Goal: Information Seeking & Learning: Find contact information

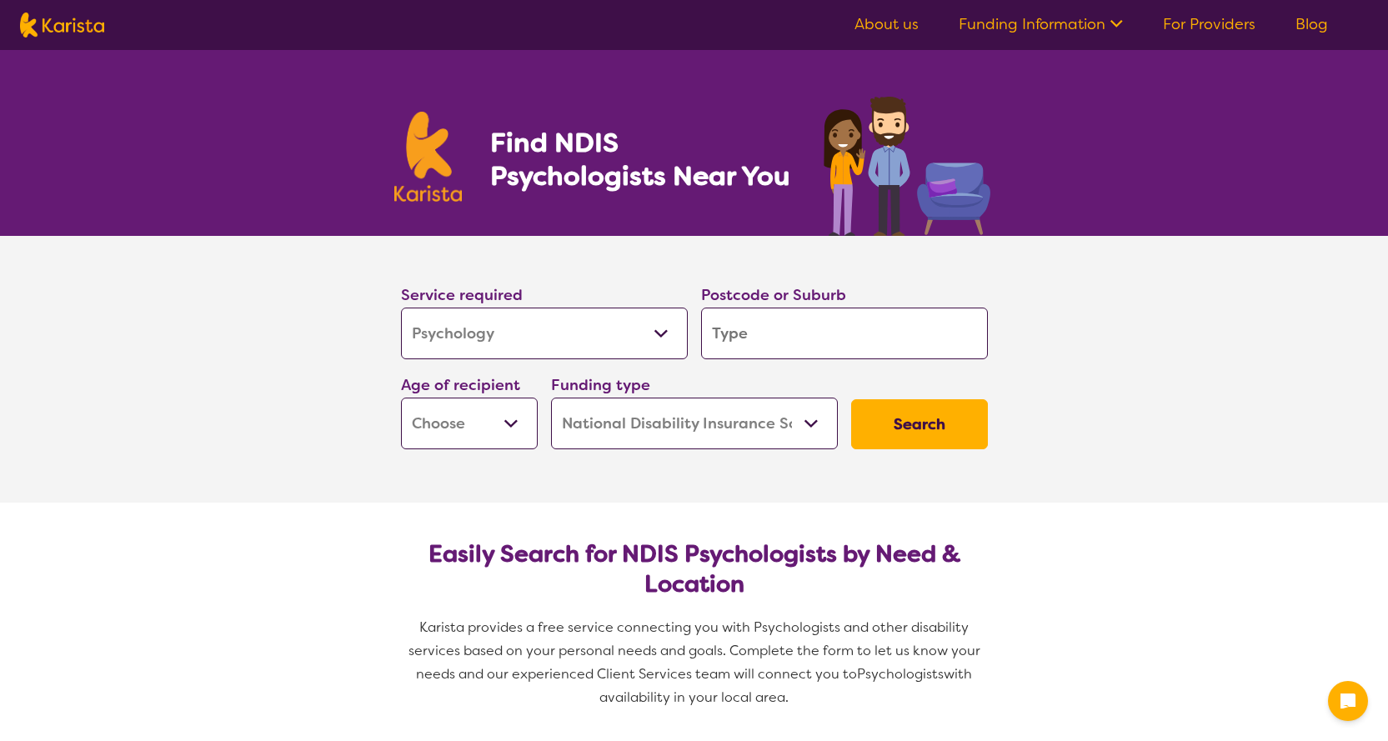
select select "Psychology"
select select "NDIS"
select select "Psychology"
select select "NDIS"
click at [1289, 389] on section "Service required Allied Health Assistant Assessment (ADHD or Autism) Behaviour …" at bounding box center [694, 369] width 1388 height 267
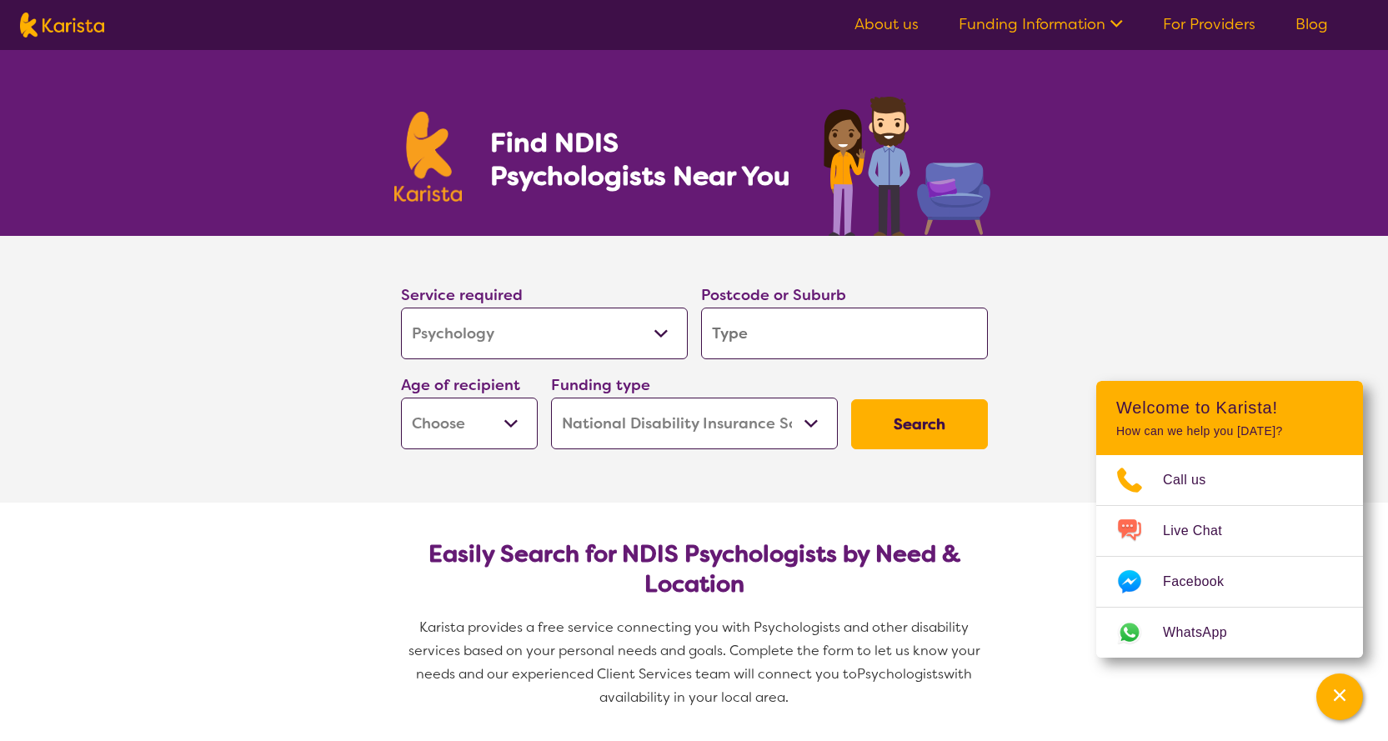
click at [868, 342] on input "search" at bounding box center [844, 334] width 287 height 52
type input "p"
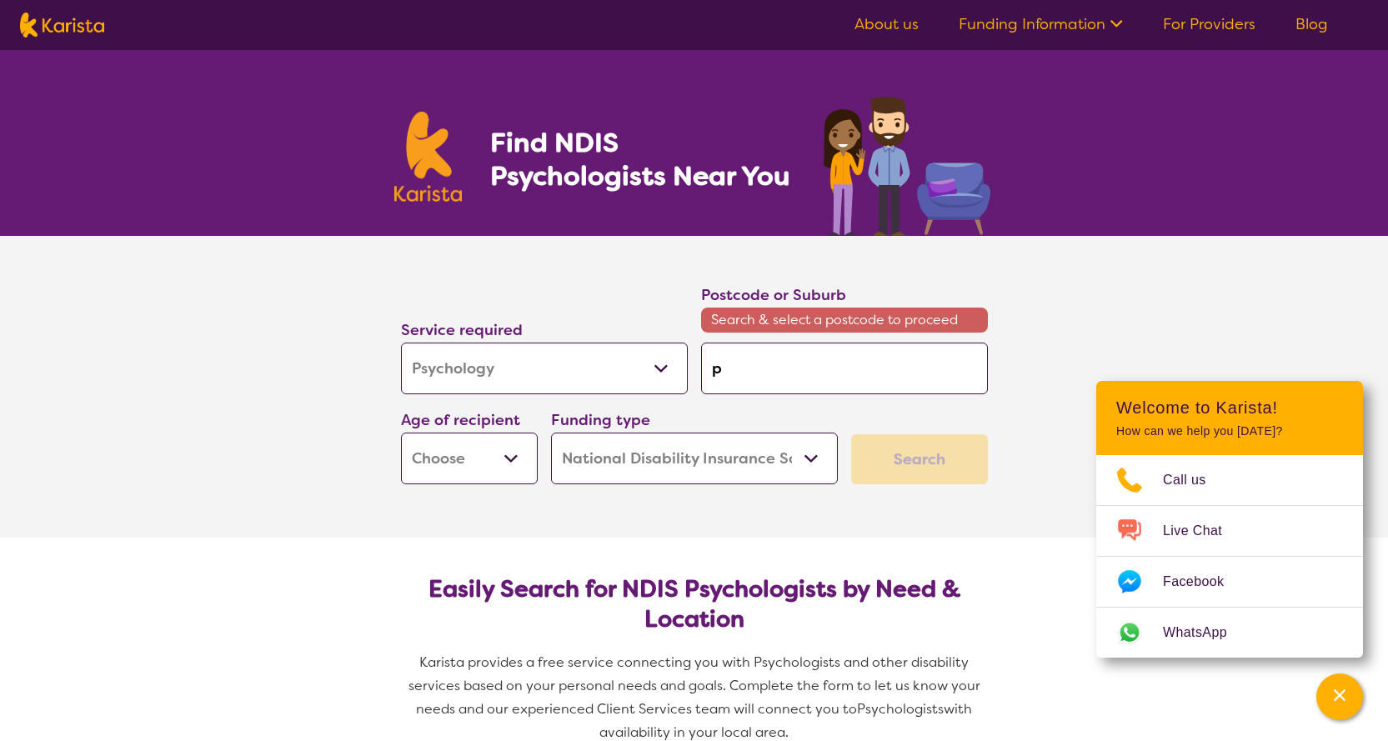
type input "pr"
type input "pro"
type input "pros"
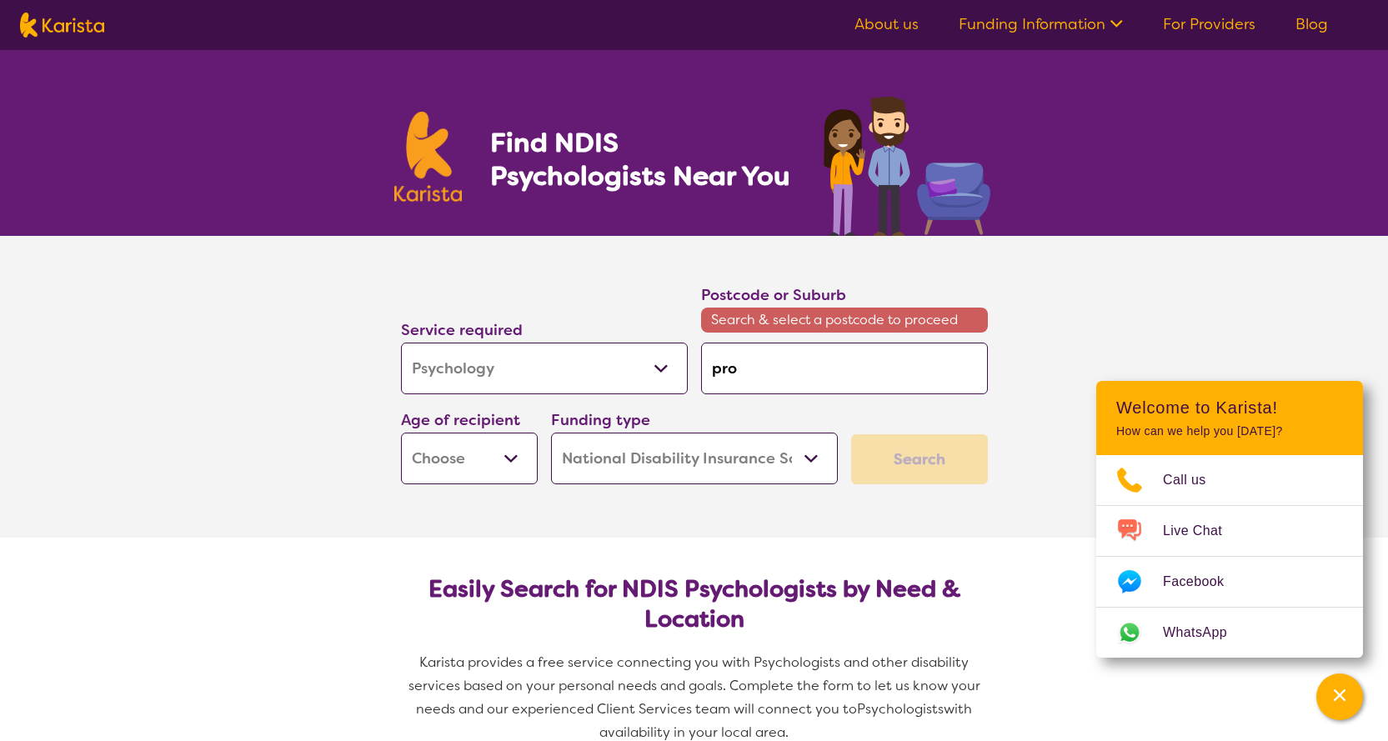
type input "pros"
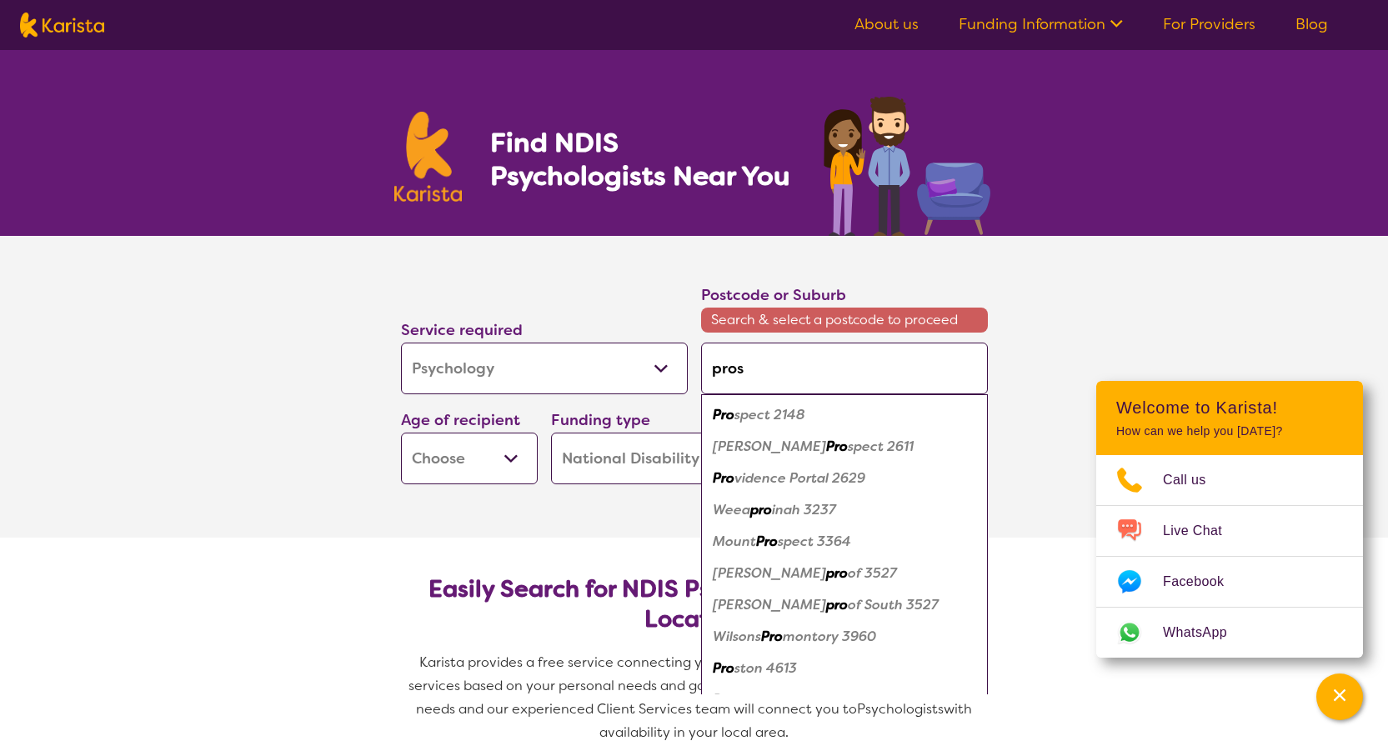
type input "prosp"
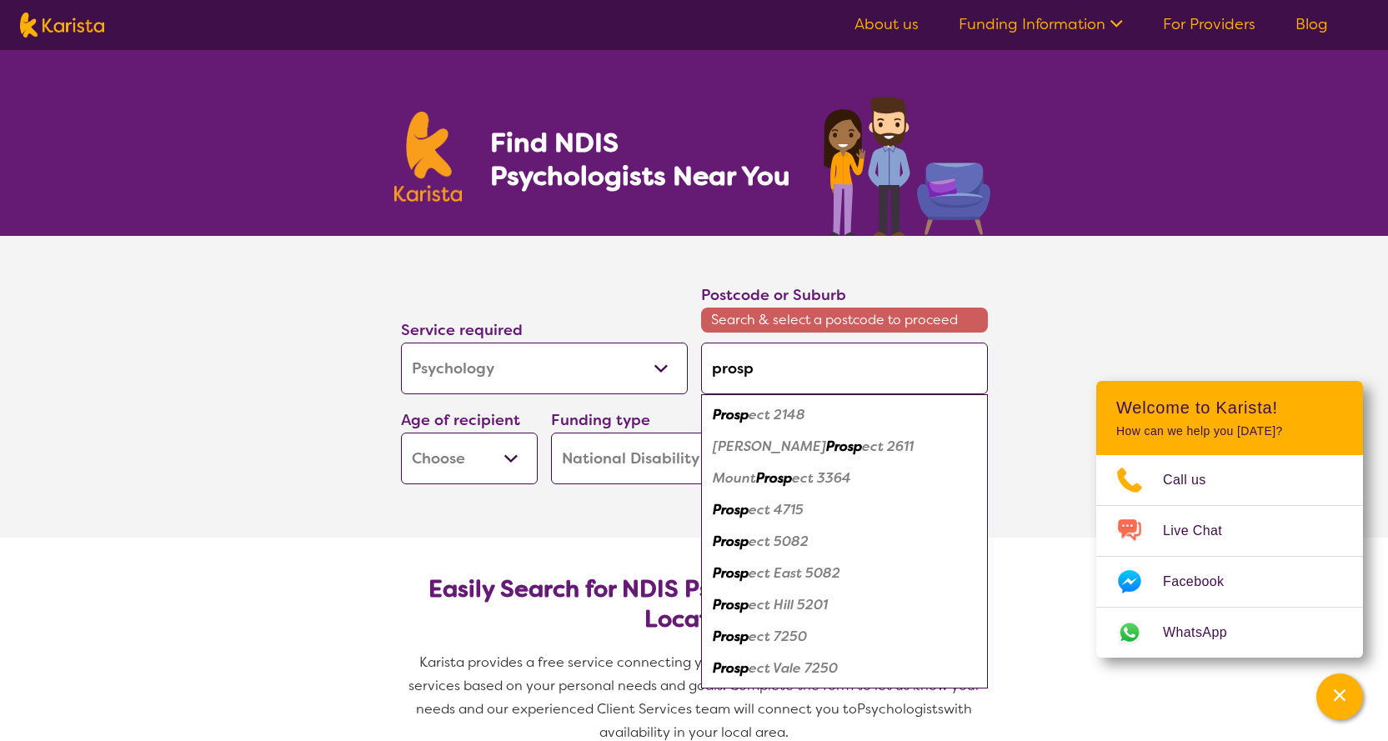
type input "prospc"
type input "prospce"
type input "prospcet"
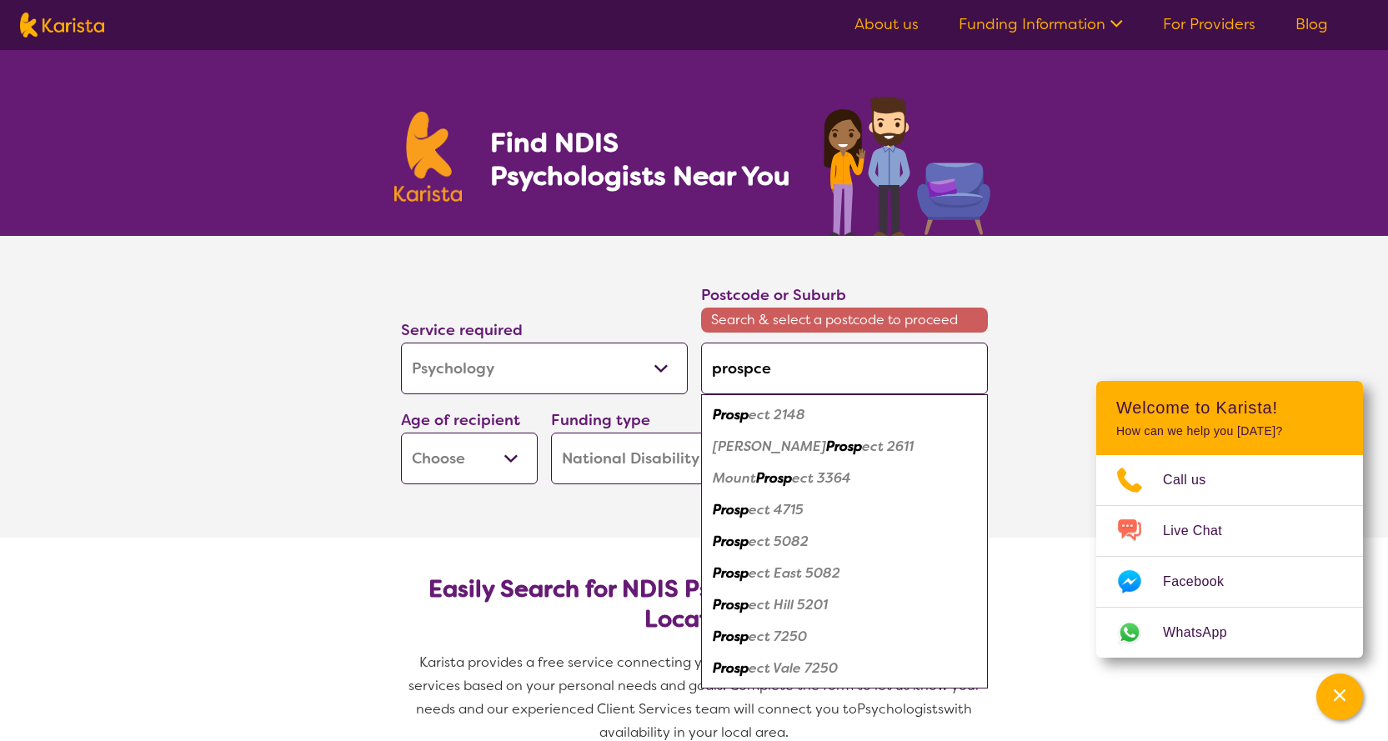
type input "prospcet"
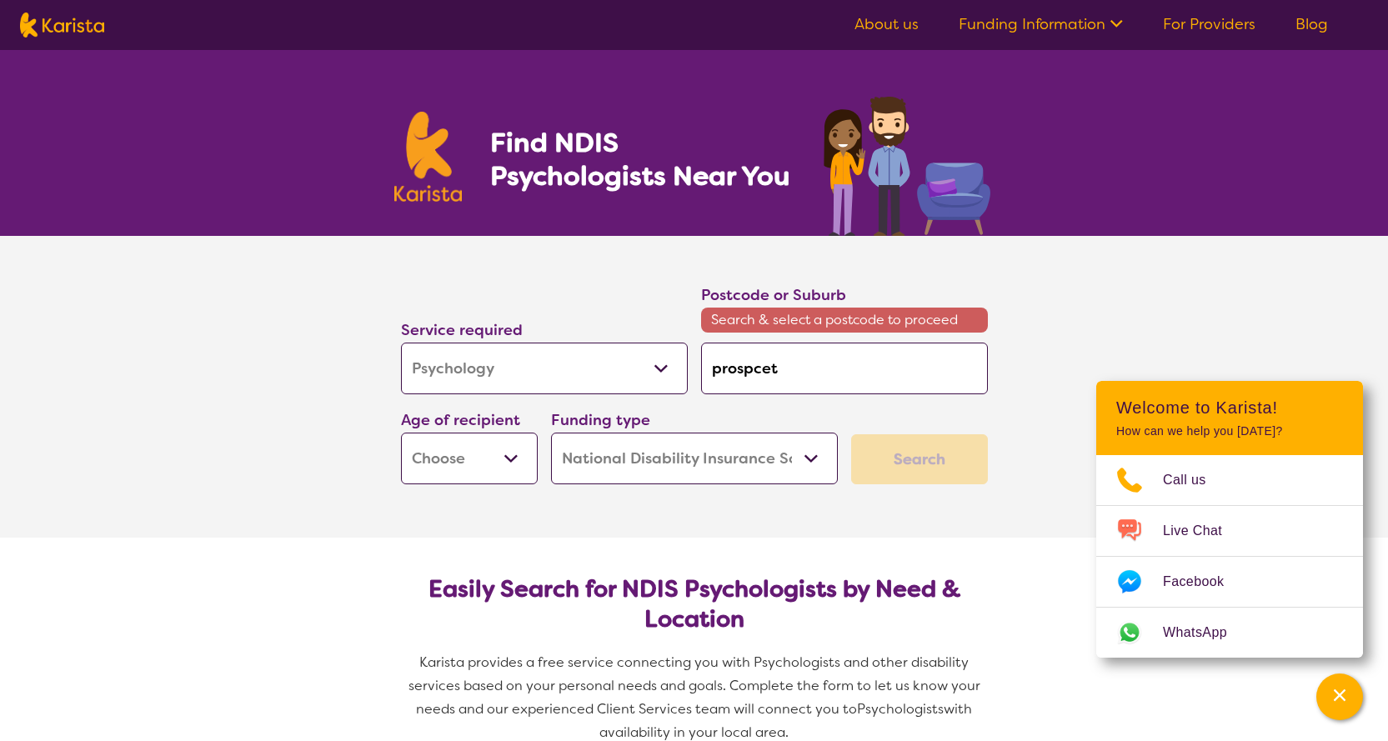
click at [723, 386] on input "prospcet" at bounding box center [844, 369] width 287 height 52
type input "p"
type input "pr"
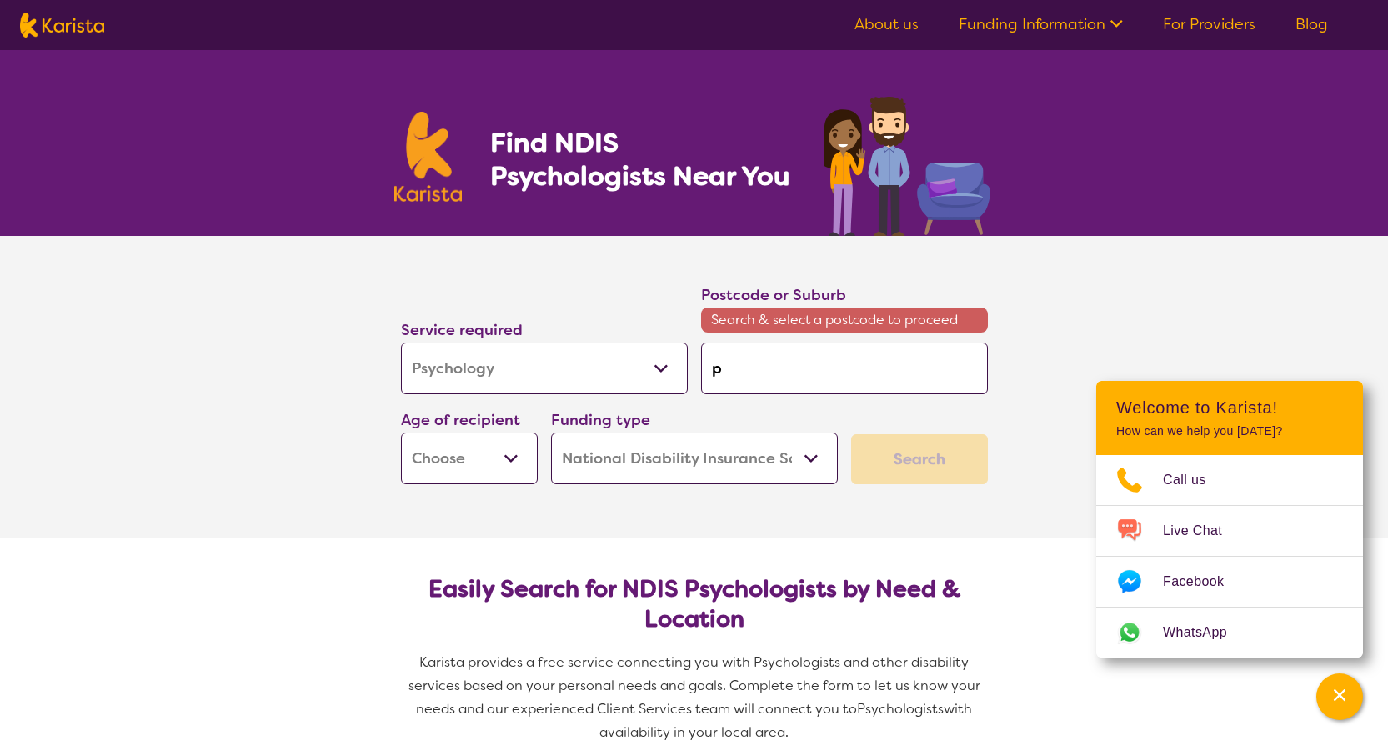
type input "pr"
type input "pro"
type input "pros"
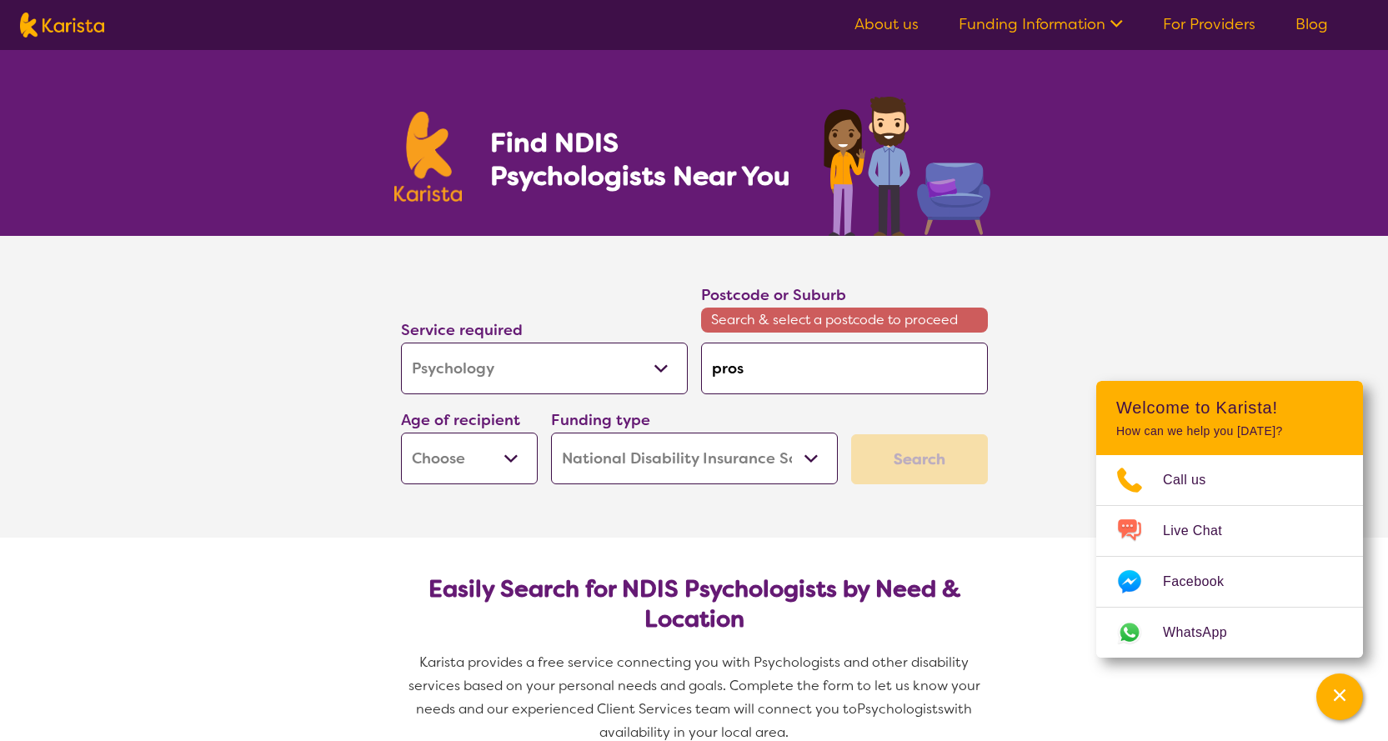
type input "prosp"
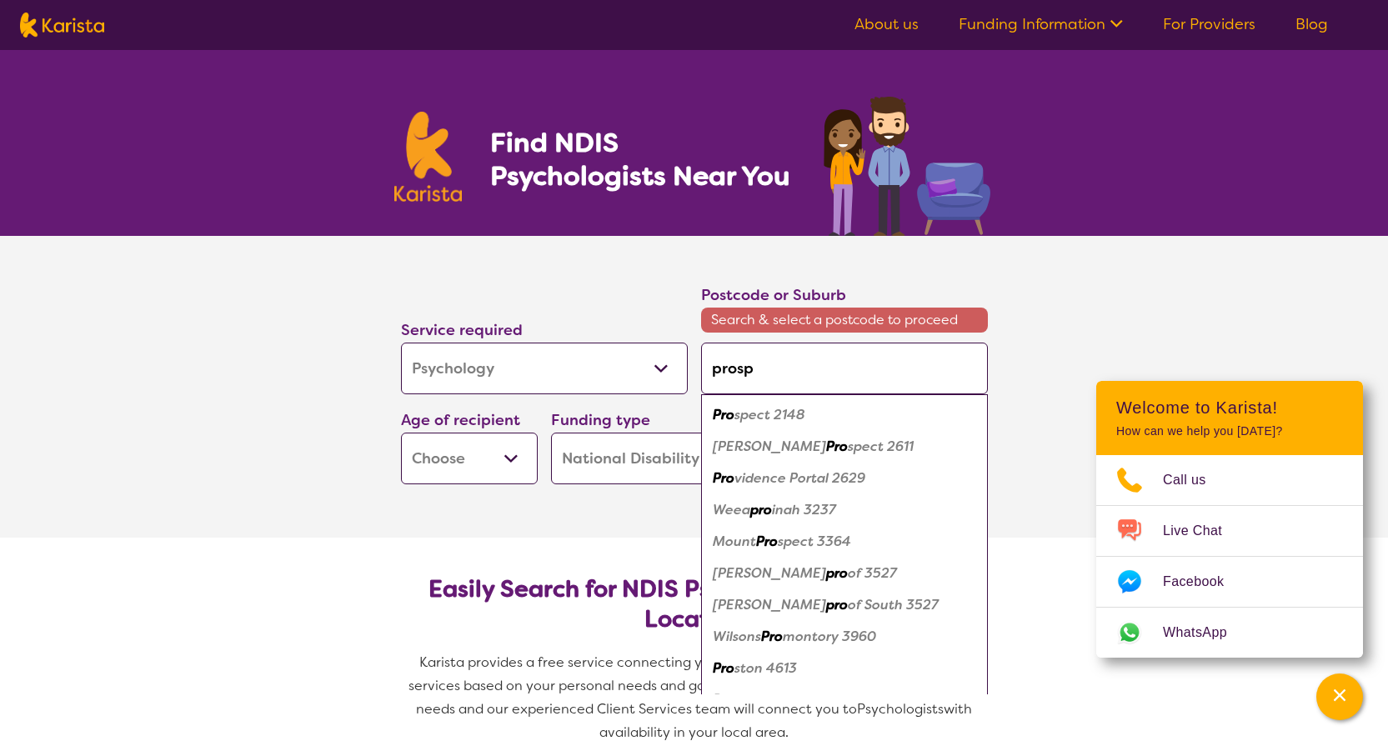
type input "prospe"
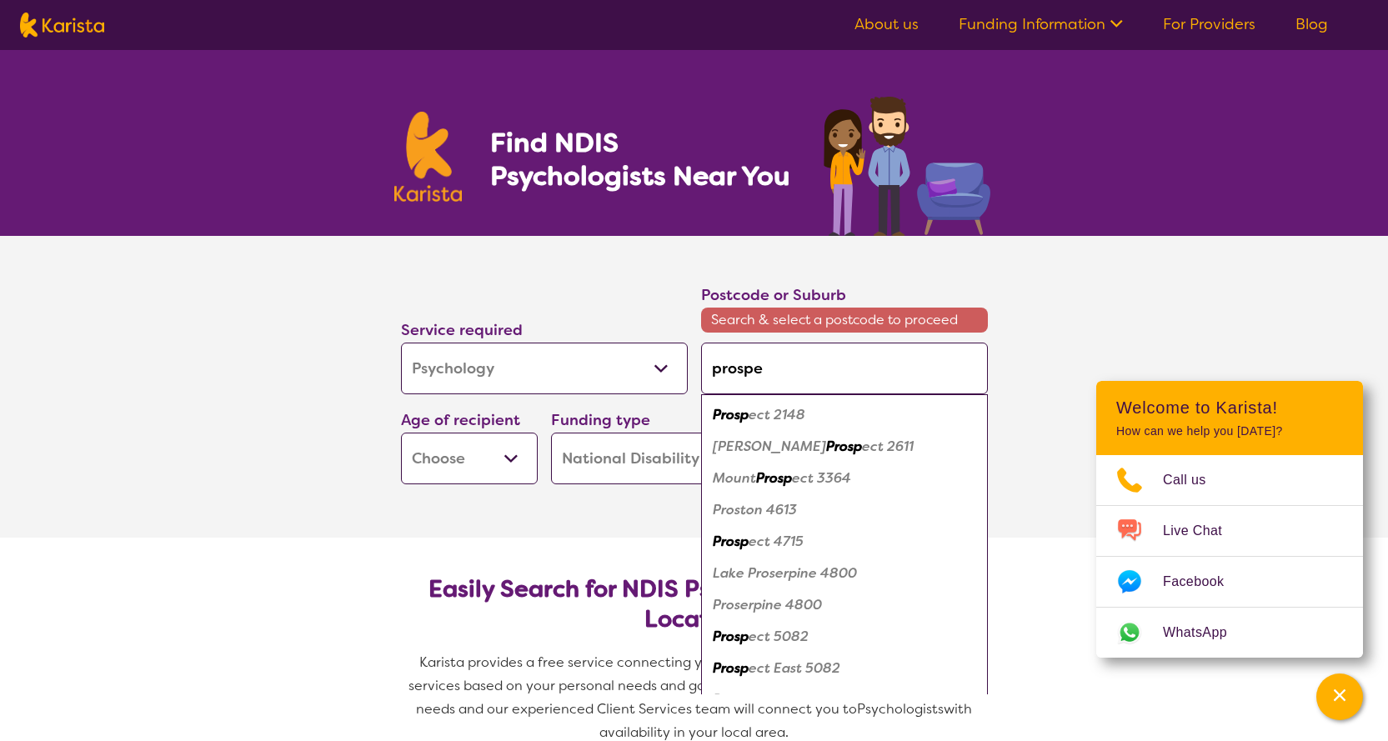
type input "prospec"
type input "prospect"
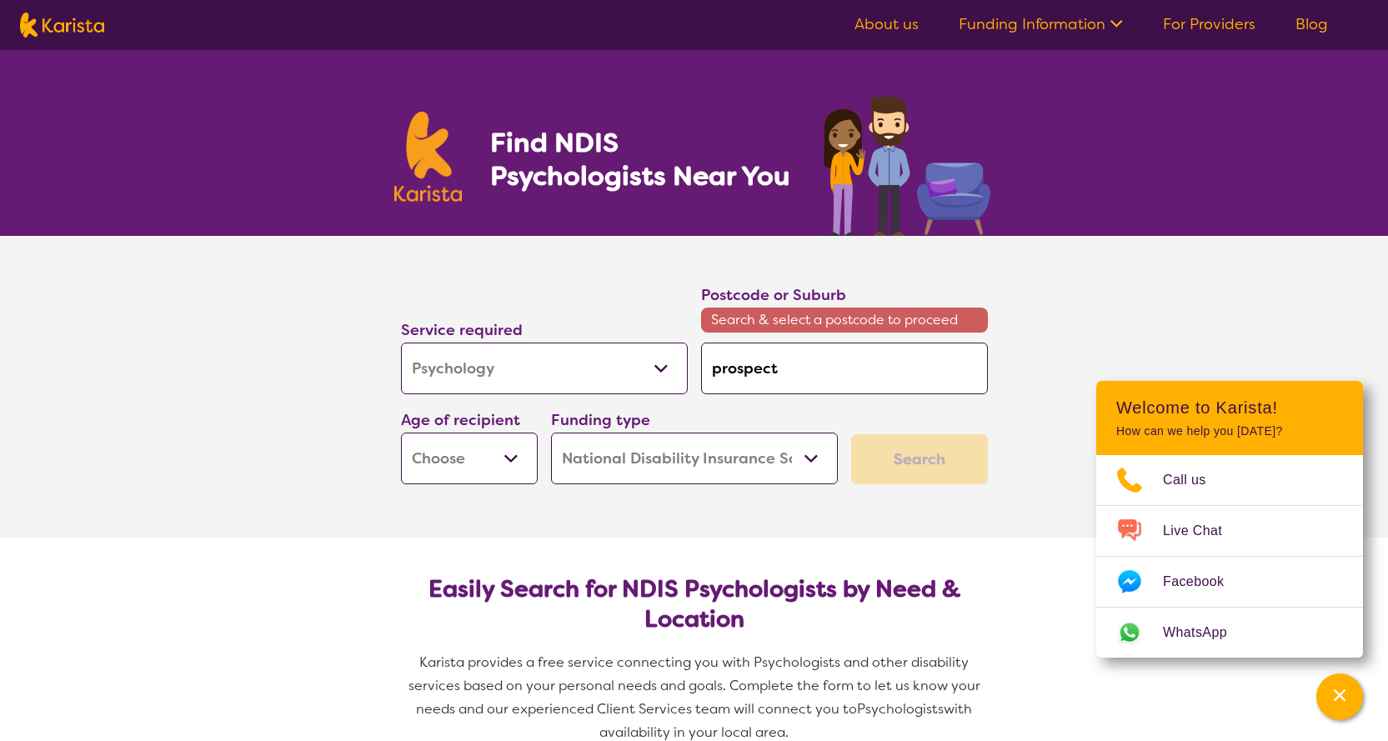
click at [499, 447] on select "Early Childhood - 0 to 9 Child - 10 to 11 Adolescent - 12 to 17 Adult - 18 to 6…" at bounding box center [469, 459] width 137 height 52
select select "AD"
click at [401, 433] on select "Early Childhood - 0 to 9 Child - 10 to 11 Adolescent - 12 to 17 Adult - 18 to 6…" at bounding box center [469, 459] width 137 height 52
select select "AD"
click at [669, 440] on select "Home Care Package (HCP) National Disability Insurance Scheme (NDIS) I don't know" at bounding box center [694, 459] width 287 height 52
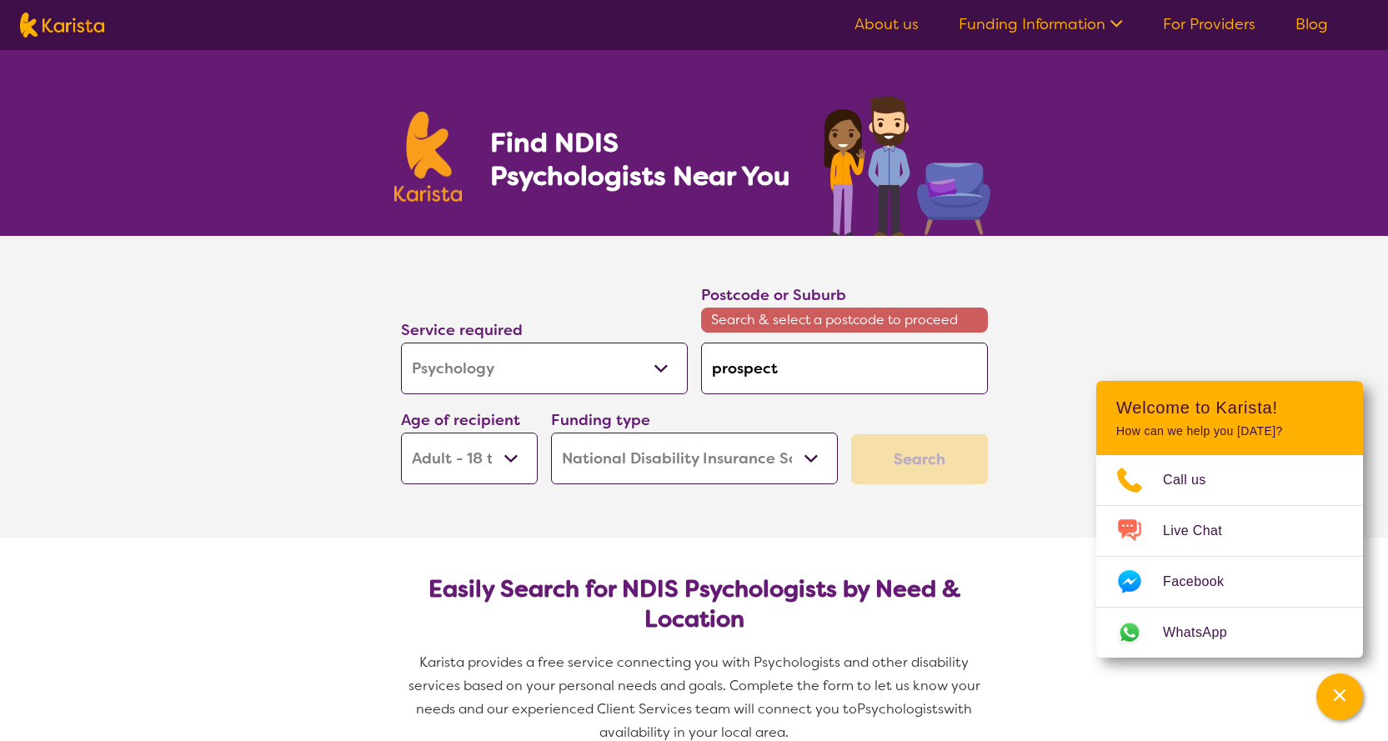
click at [551, 433] on select "Home Care Package (HCP) National Disability Insurance Scheme (NDIS) I don't know" at bounding box center [694, 459] width 287 height 52
click at [929, 463] on div "Search" at bounding box center [919, 459] width 137 height 50
click at [826, 373] on input "prospect" at bounding box center [844, 369] width 287 height 52
drag, startPoint x: 826, startPoint y: 373, endPoint x: 658, endPoint y: 372, distance: 168.4
click at [658, 372] on div "Service required Allied Health Assistant Assessment (ADHD or Autism) Behaviour …" at bounding box center [694, 383] width 600 height 215
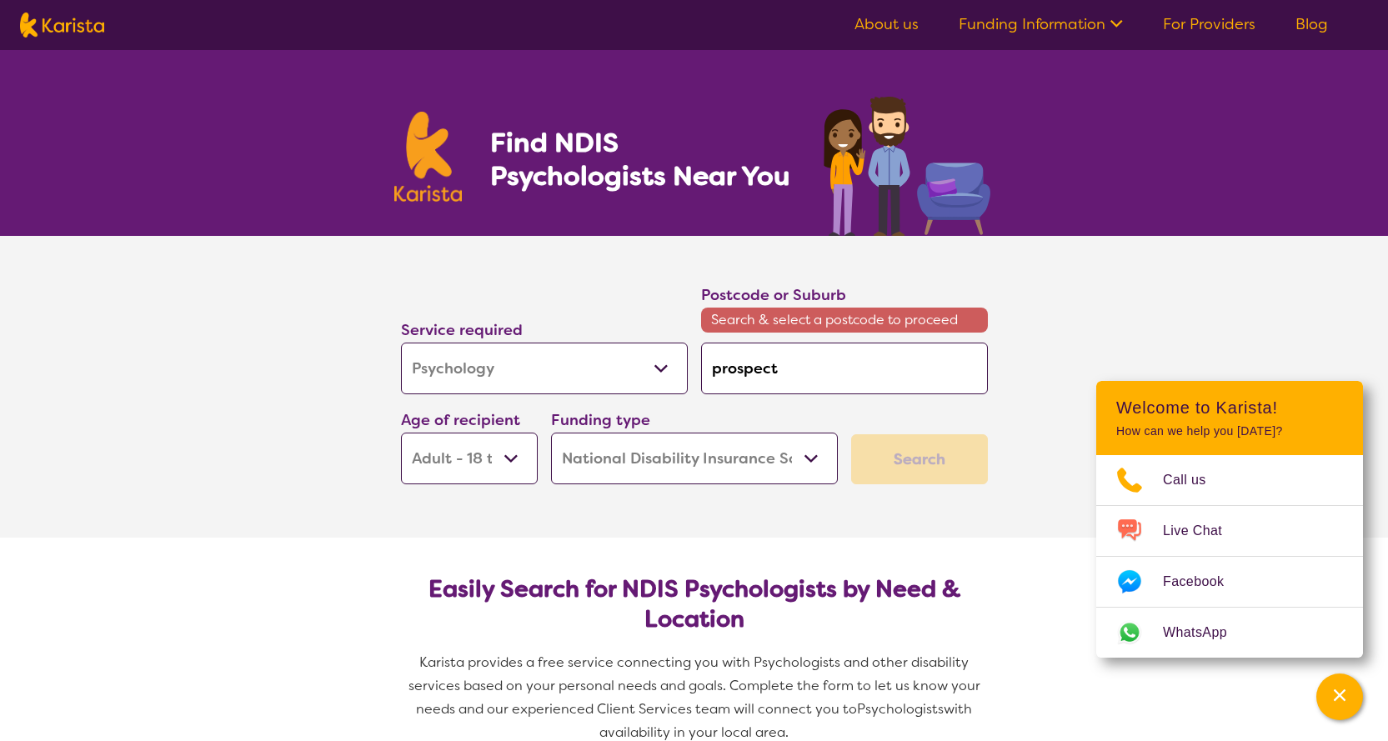
type input "5"
type input "50"
type input "508"
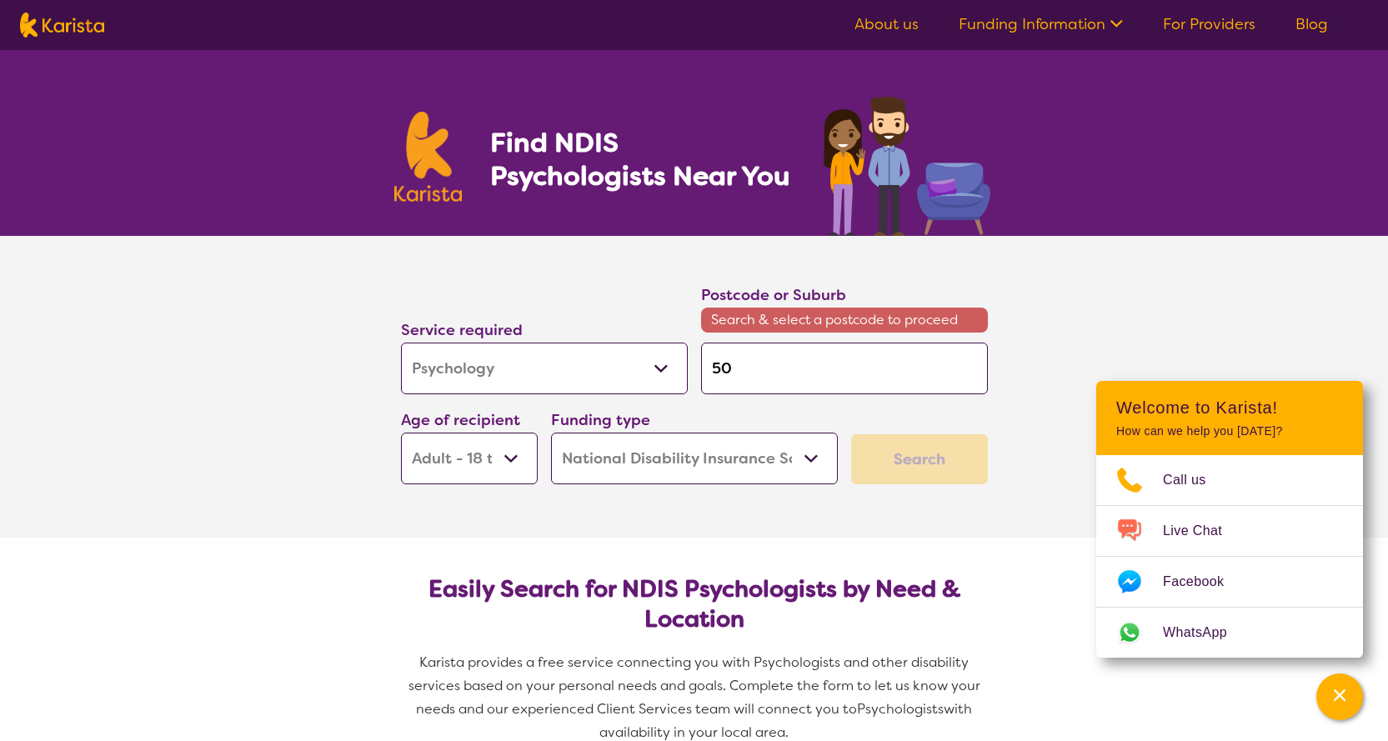
type input "508"
type input "5084"
click button "Search" at bounding box center [919, 459] width 137 height 50
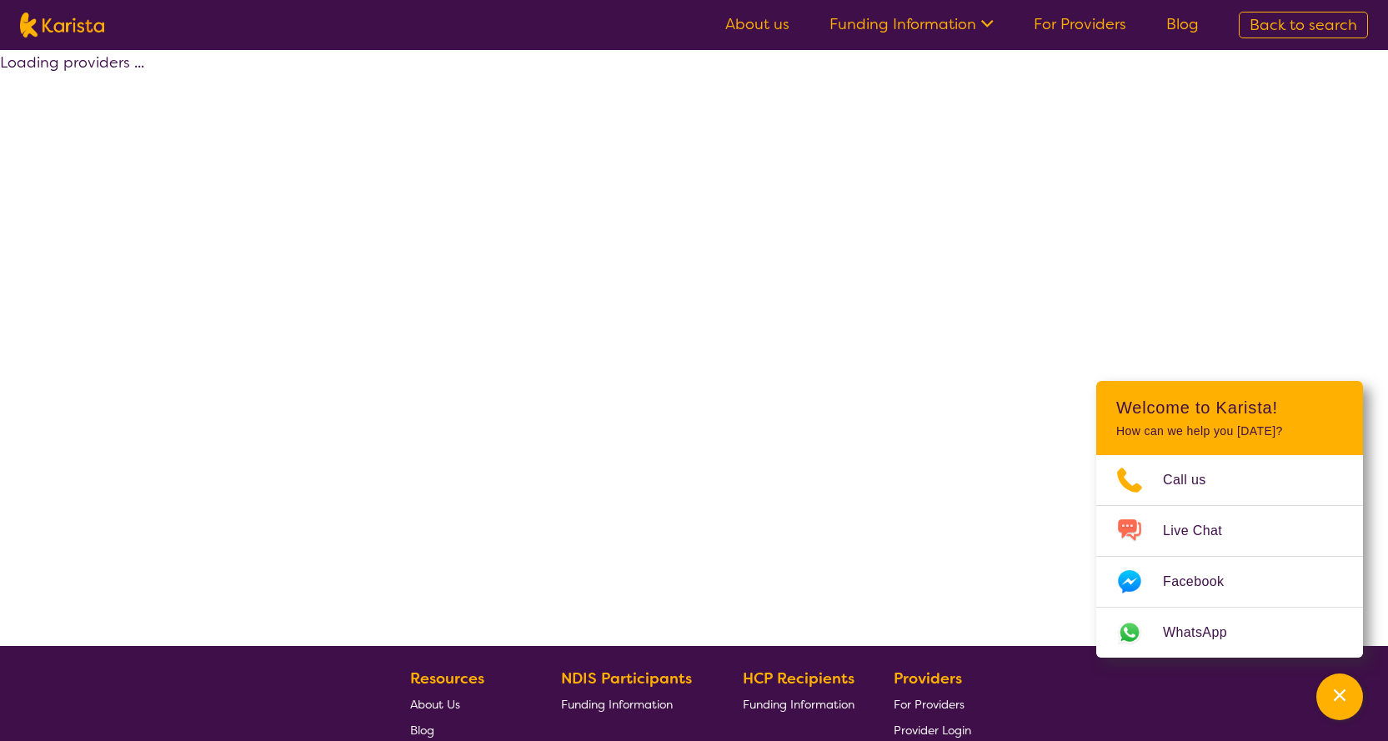
select select "by_score"
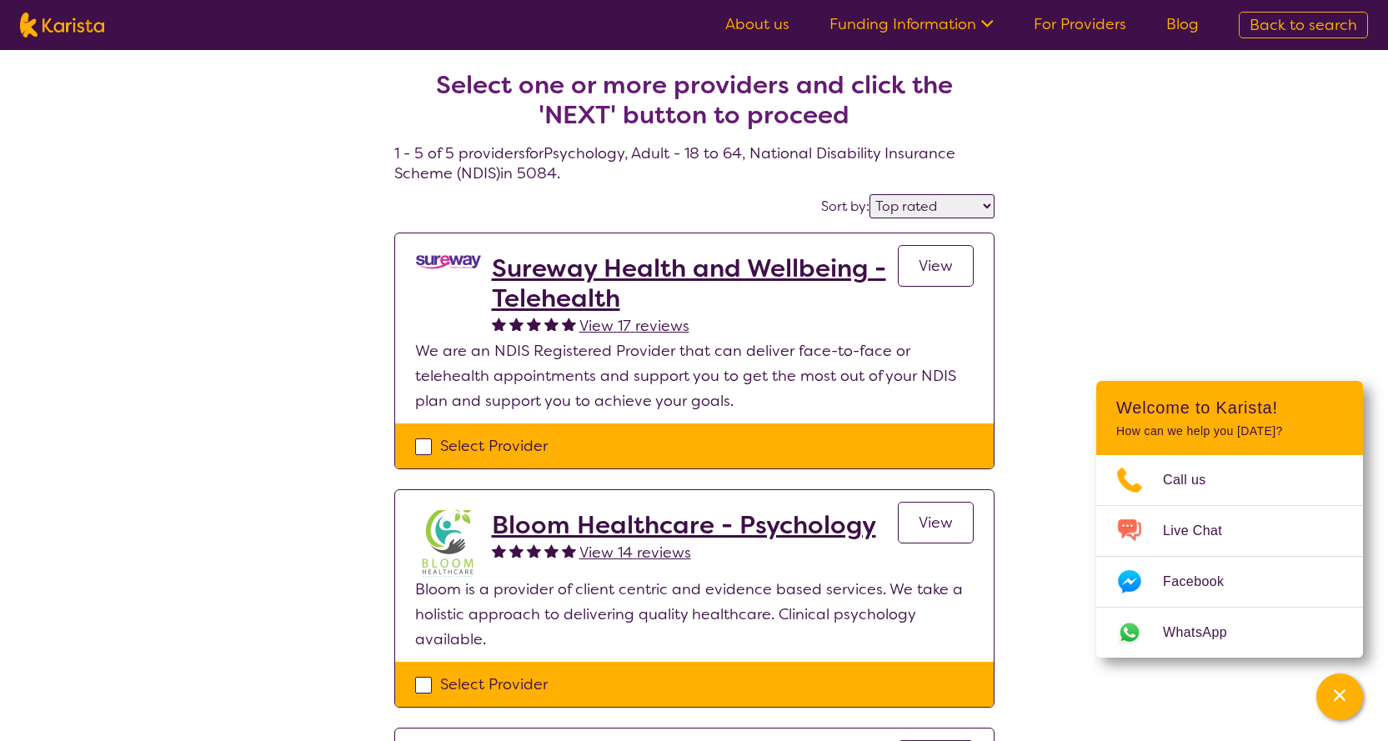
click at [953, 262] on link "View" at bounding box center [936, 266] width 76 height 42
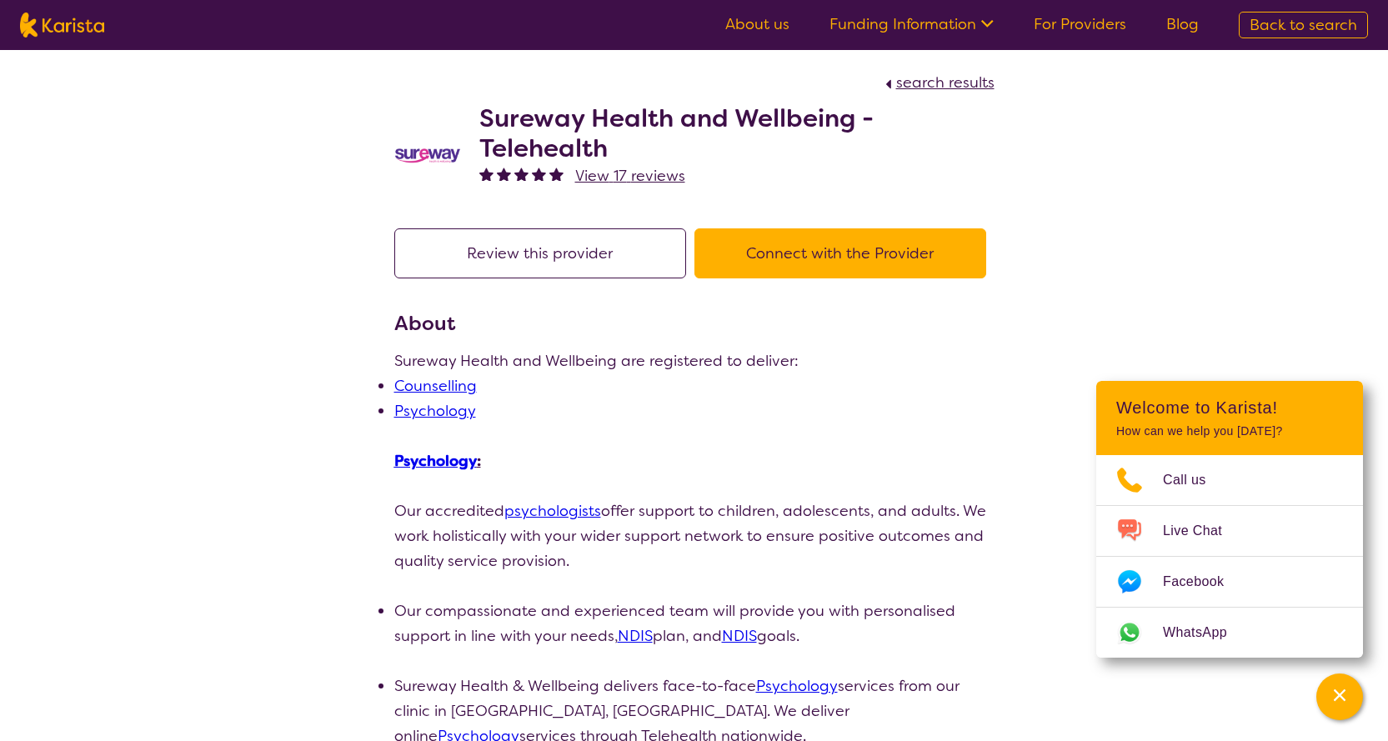
click at [843, 248] on button "Connect with the Provider" at bounding box center [840, 253] width 292 height 50
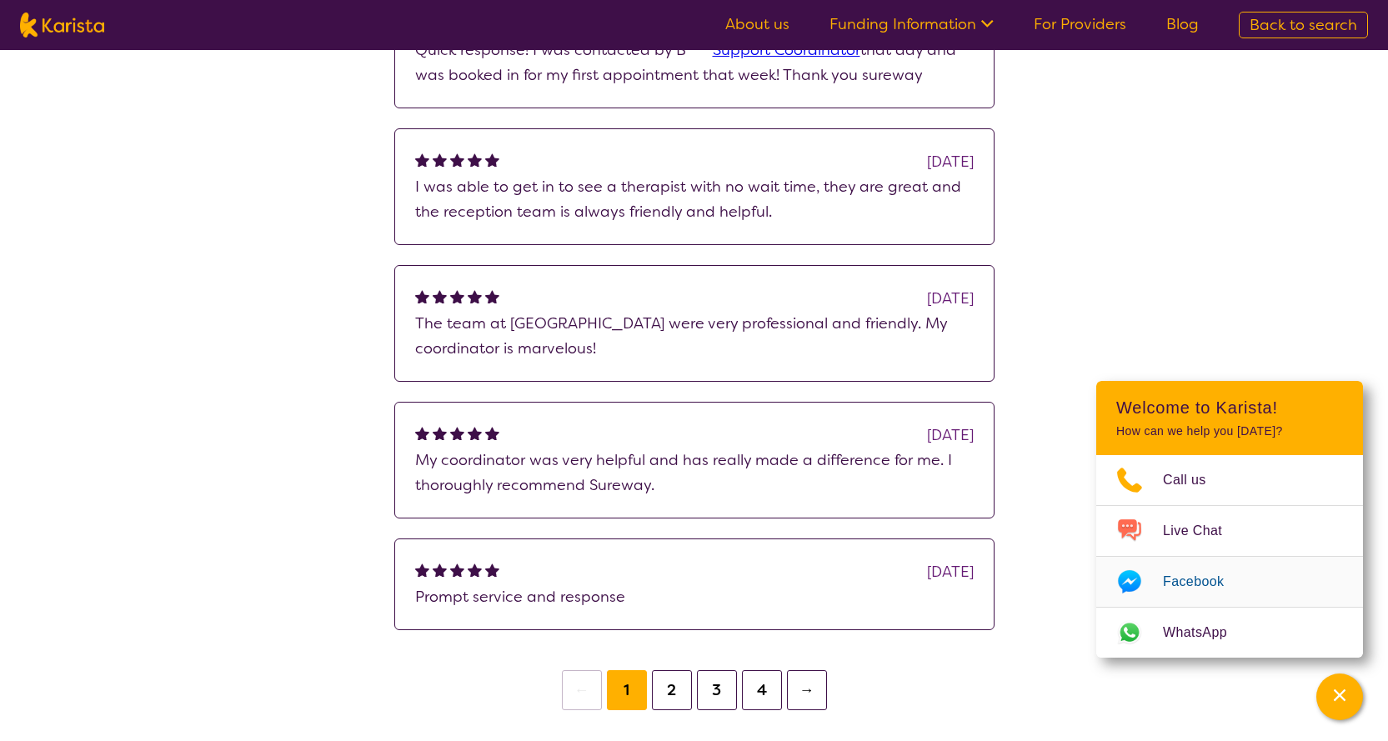
scroll to position [1584, 0]
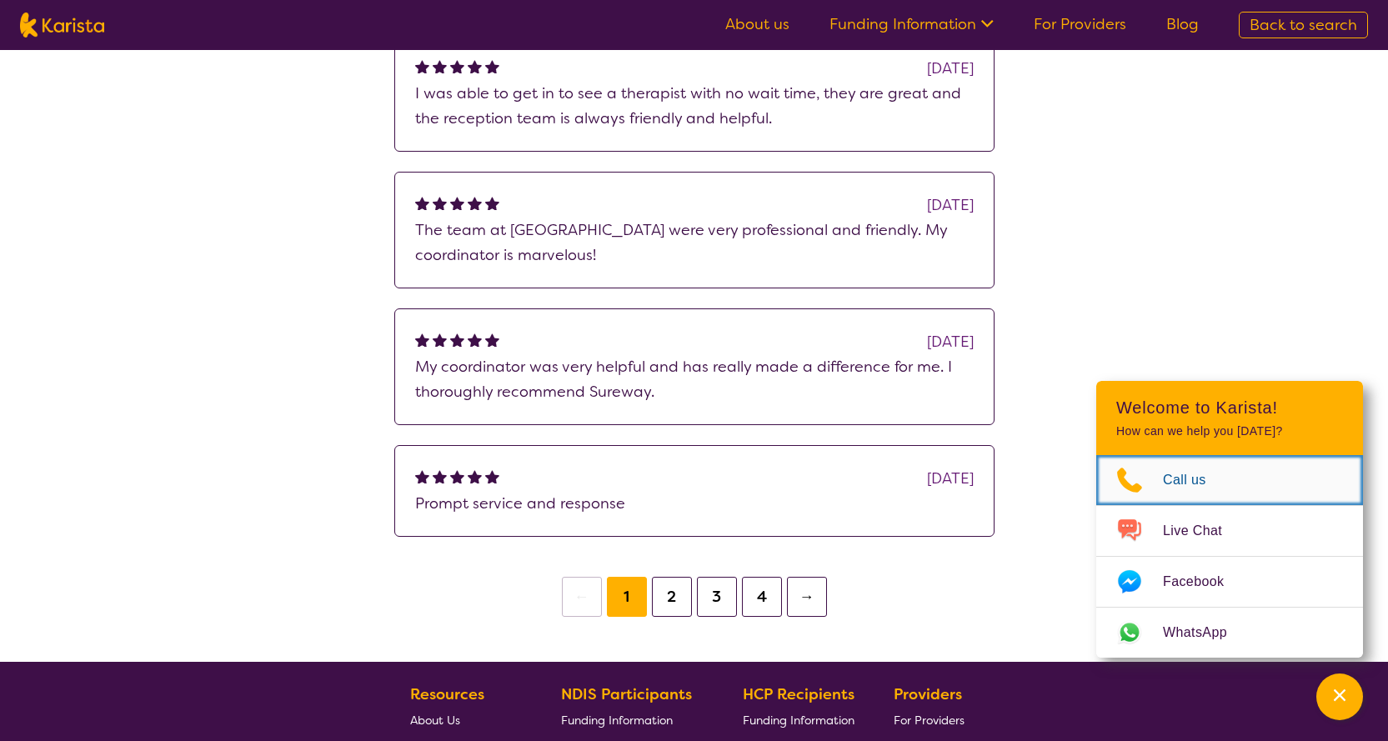
click at [1169, 483] on span "Call us" at bounding box center [1194, 480] width 63 height 25
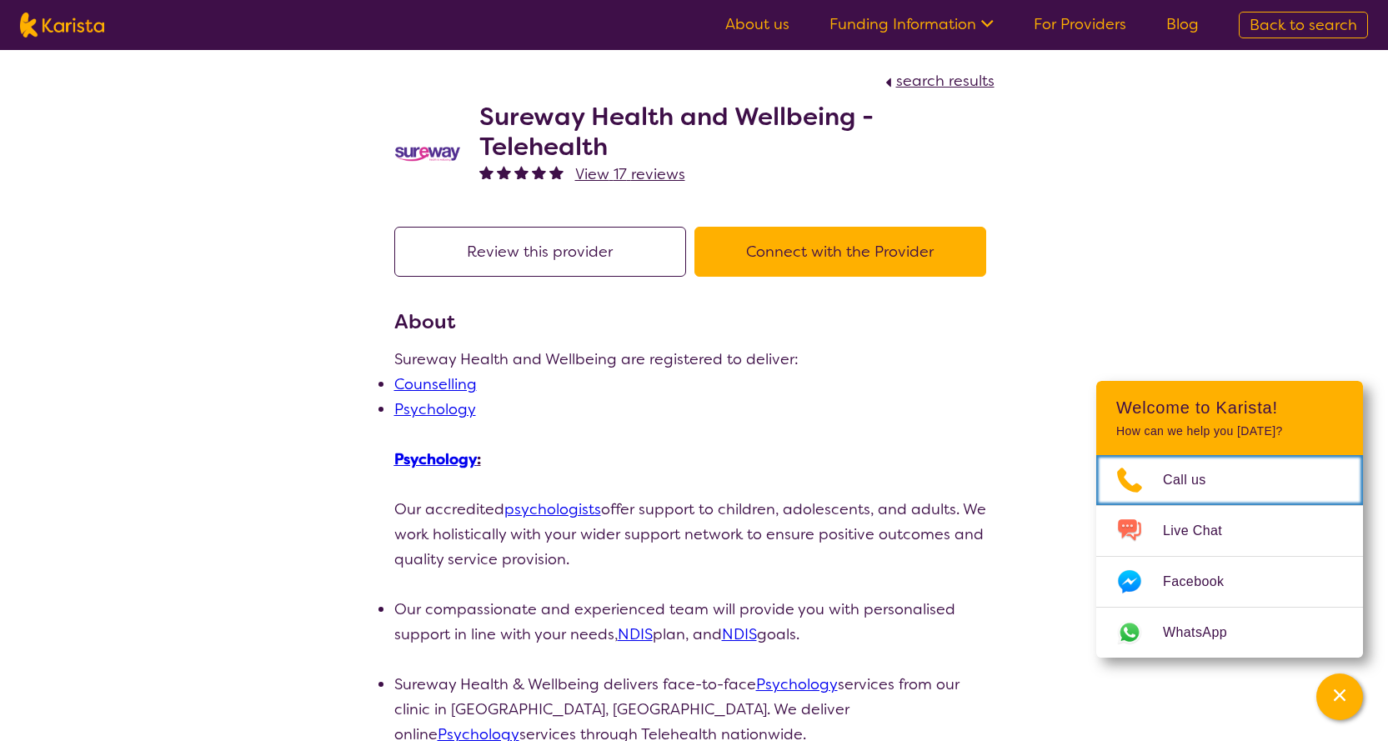
scroll to position [0, 0]
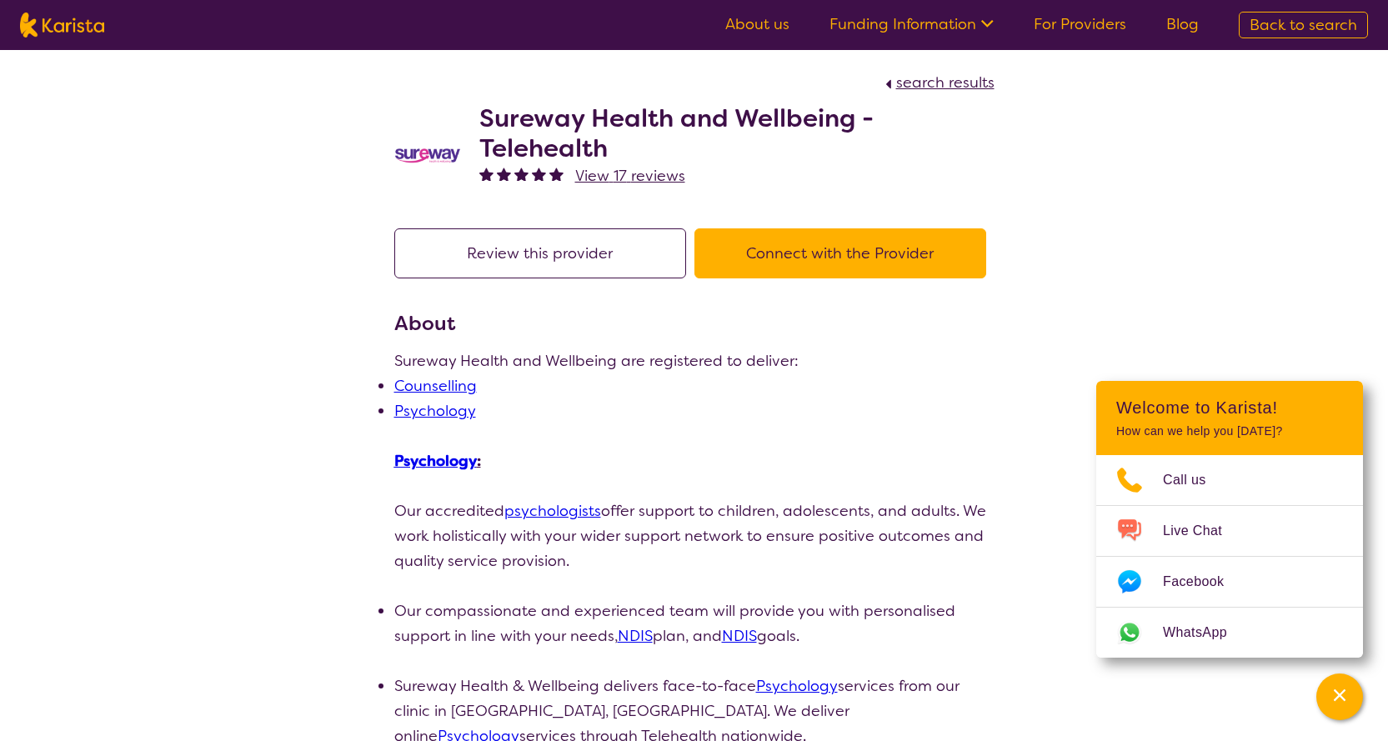
click at [413, 405] on link "Psychology" at bounding box center [435, 411] width 82 height 20
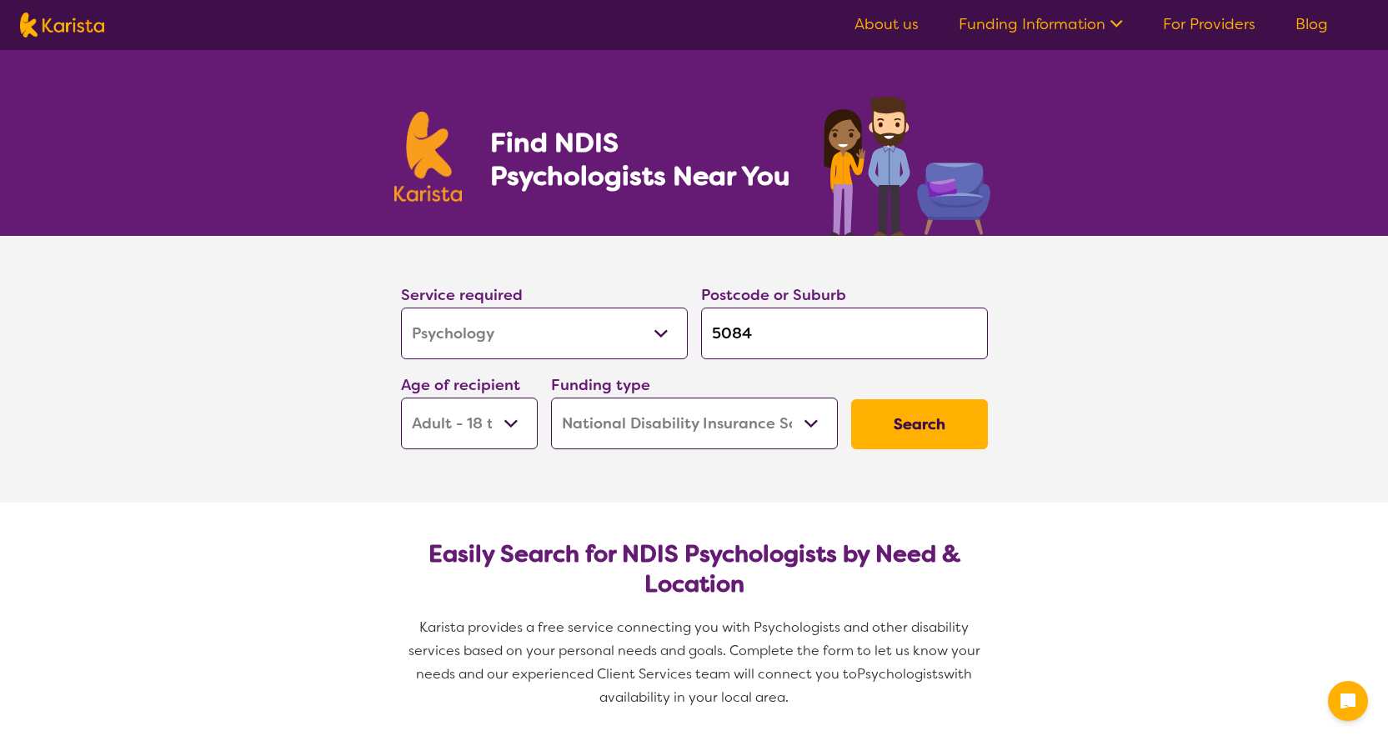
select select "Psychology"
select select "AD"
select select "NDIS"
select select "Psychology"
select select "AD"
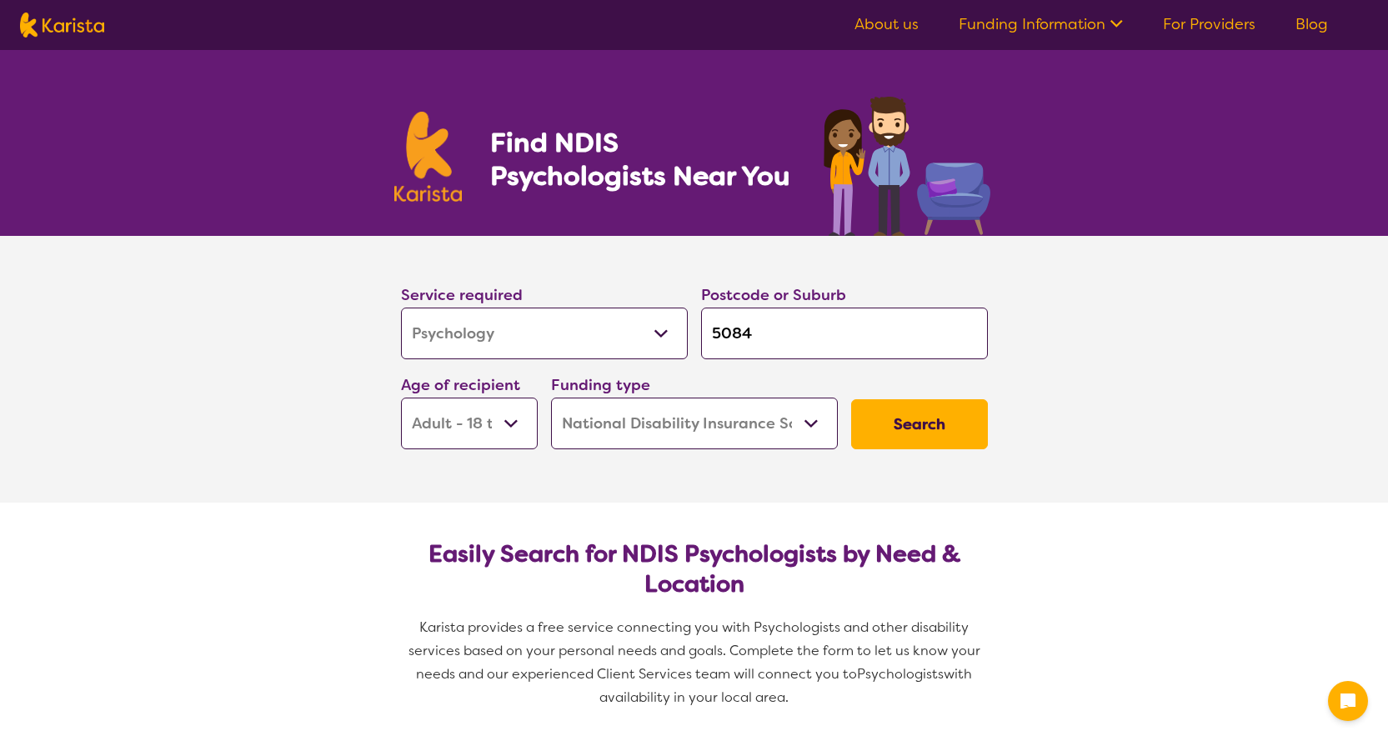
select select "NDIS"
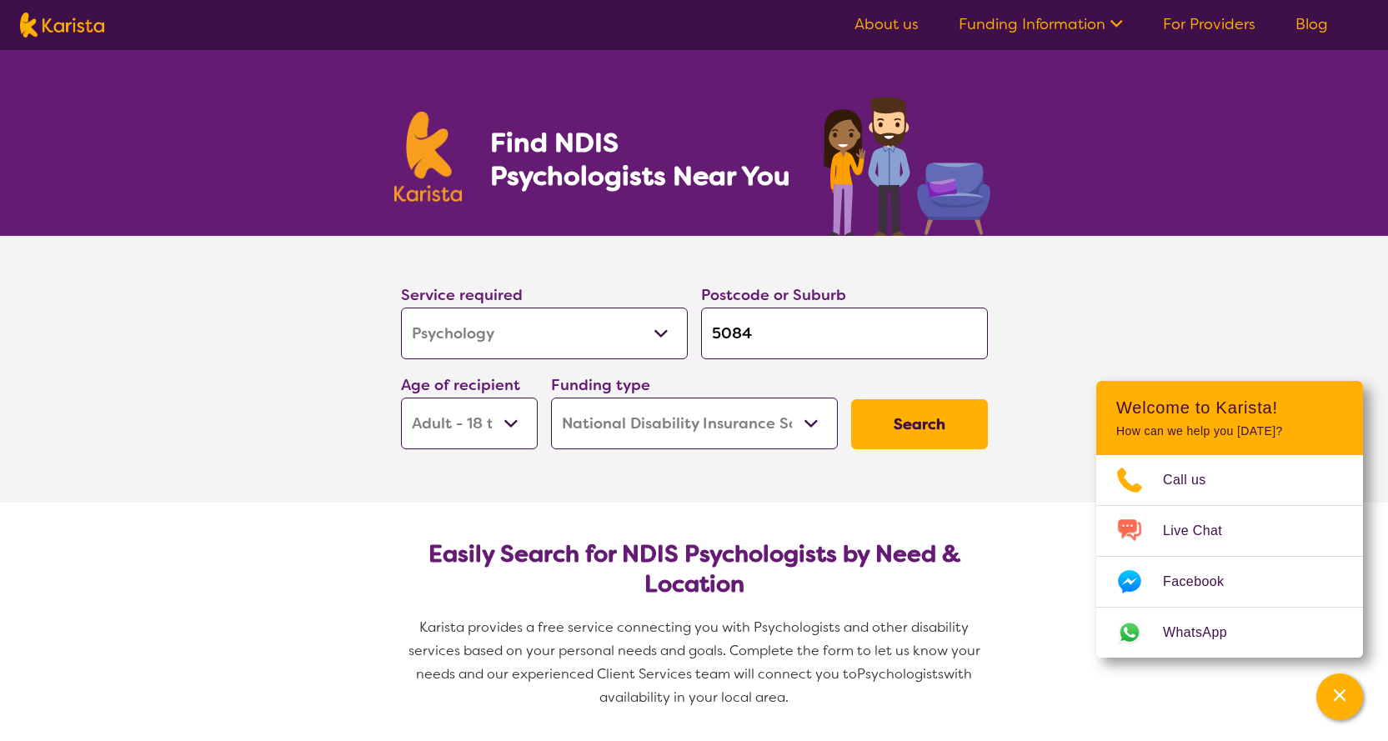
drag, startPoint x: 609, startPoint y: 353, endPoint x: 600, endPoint y: 367, distance: 16.4
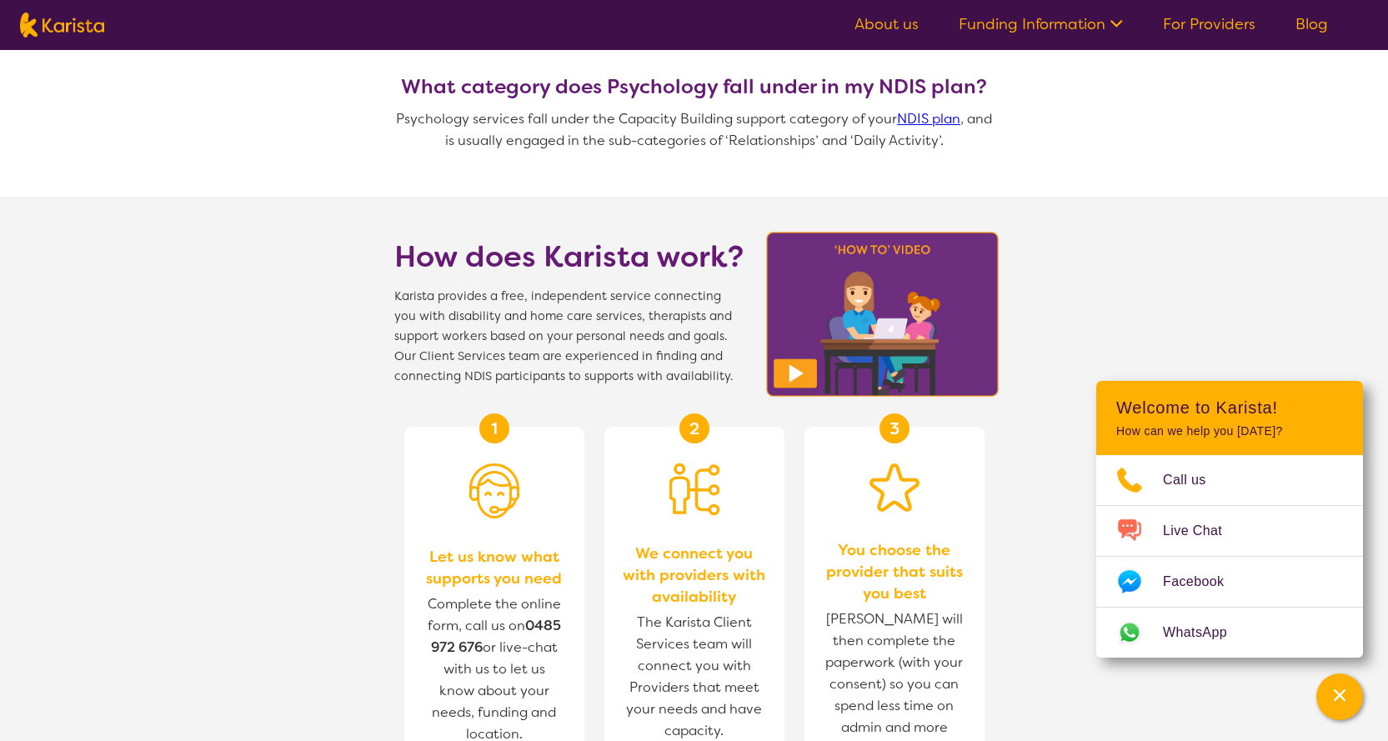
scroll to position [1633, 0]
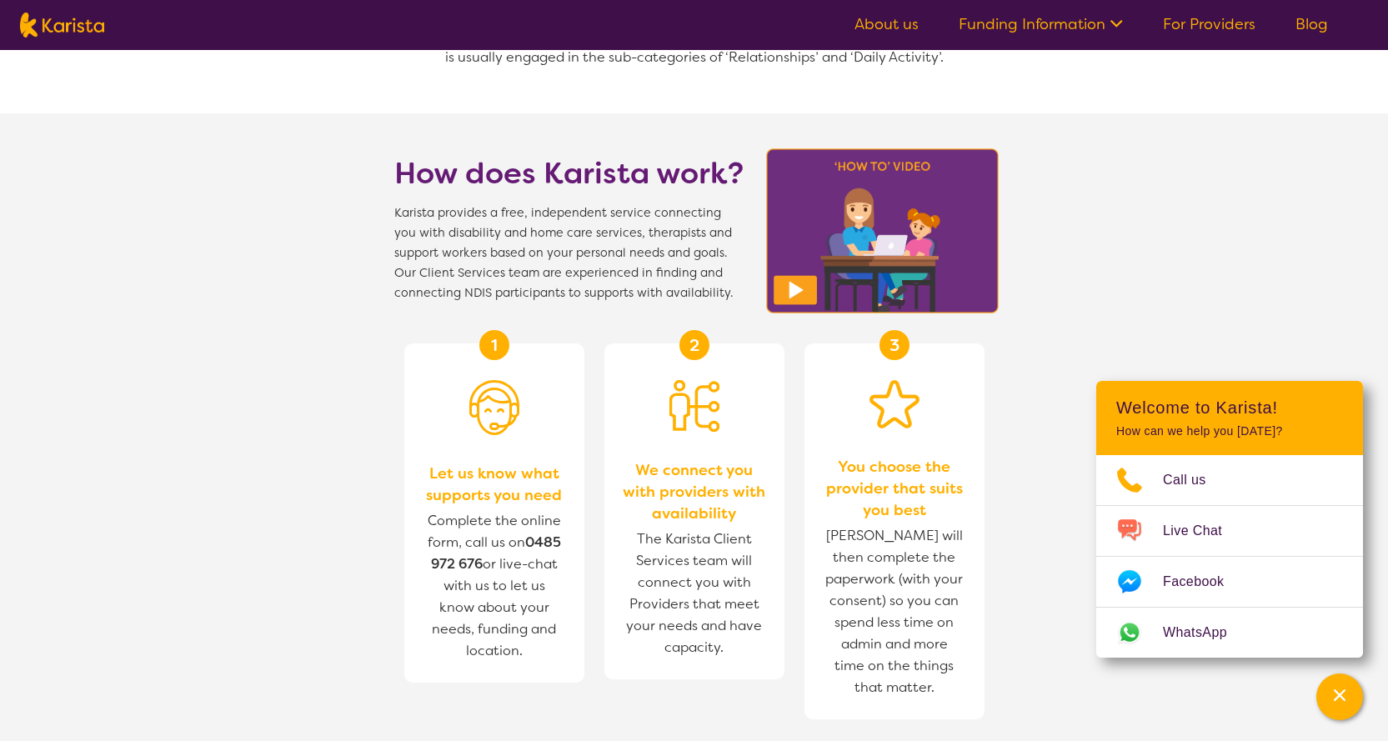
drag, startPoint x: 531, startPoint y: 653, endPoint x: 392, endPoint y: 475, distance: 225.6
click at [399, 477] on section "1 Let us know what supports you need Complete the online form, call us on [PHON…" at bounding box center [694, 524] width 640 height 443
click at [295, 489] on section "How does Karista work? Karista provides a free, independent service connecting …" at bounding box center [694, 517] width 1388 height 809
click at [318, 587] on section "How does Karista work? Karista provides a free, independent service connecting …" at bounding box center [694, 517] width 1388 height 809
drag, startPoint x: 491, startPoint y: 637, endPoint x: 449, endPoint y: 452, distance: 189.7
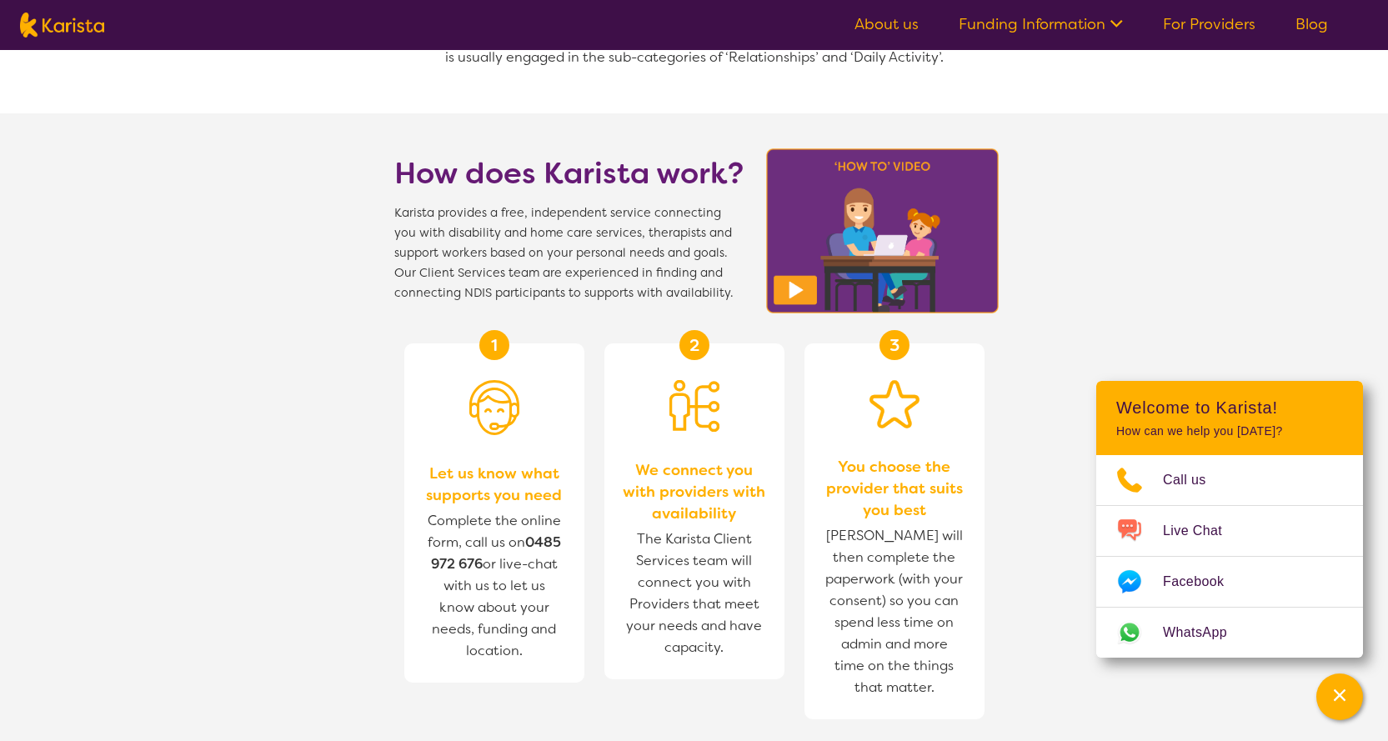
click at [460, 452] on div "1 Let us know what supports you need Complete the online form, call us on [PHON…" at bounding box center [494, 512] width 180 height 339
click at [406, 442] on div "1 Let us know what supports you need Complete the online form, call us on [PHON…" at bounding box center [494, 512] width 180 height 339
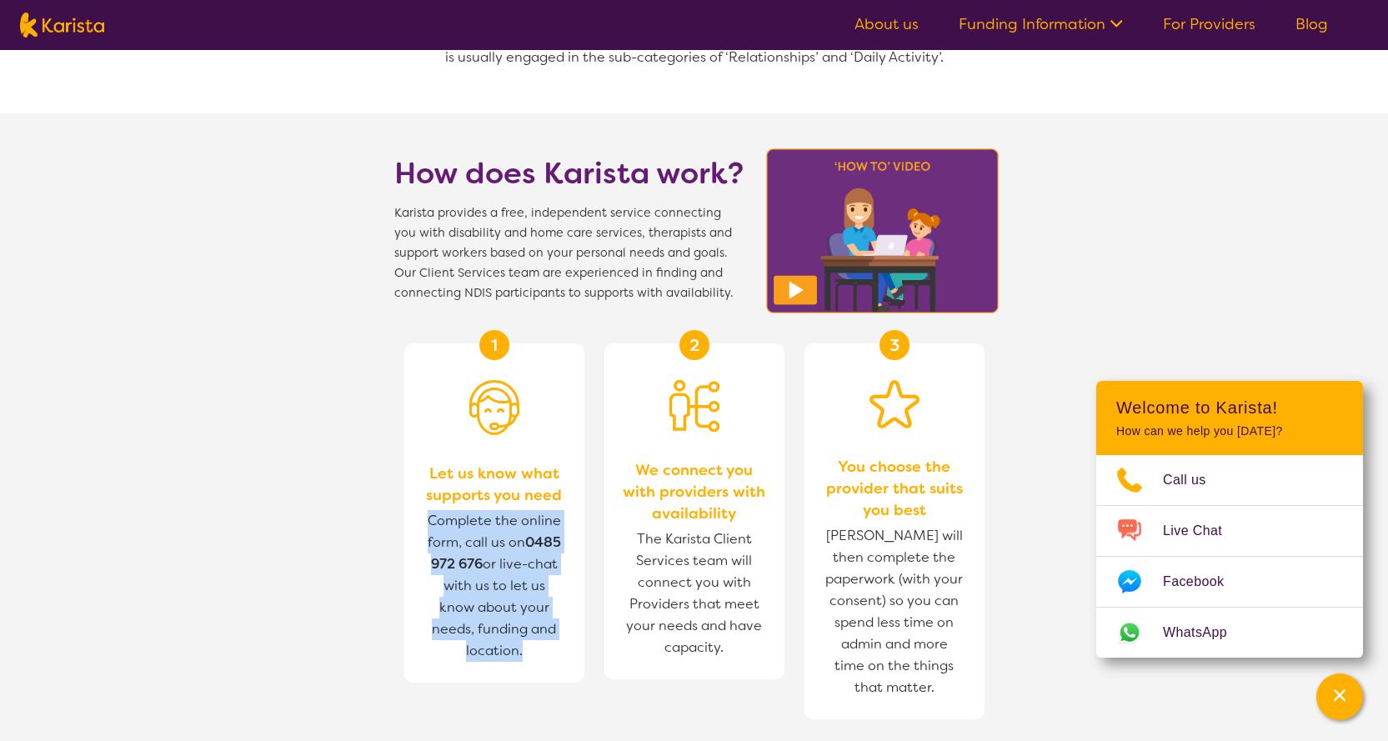
drag, startPoint x: 441, startPoint y: 540, endPoint x: 519, endPoint y: 653, distance: 136.7
click at [517, 648] on section "1 Let us know what supports you need Complete the online form, call us on [PHON…" at bounding box center [694, 524] width 640 height 443
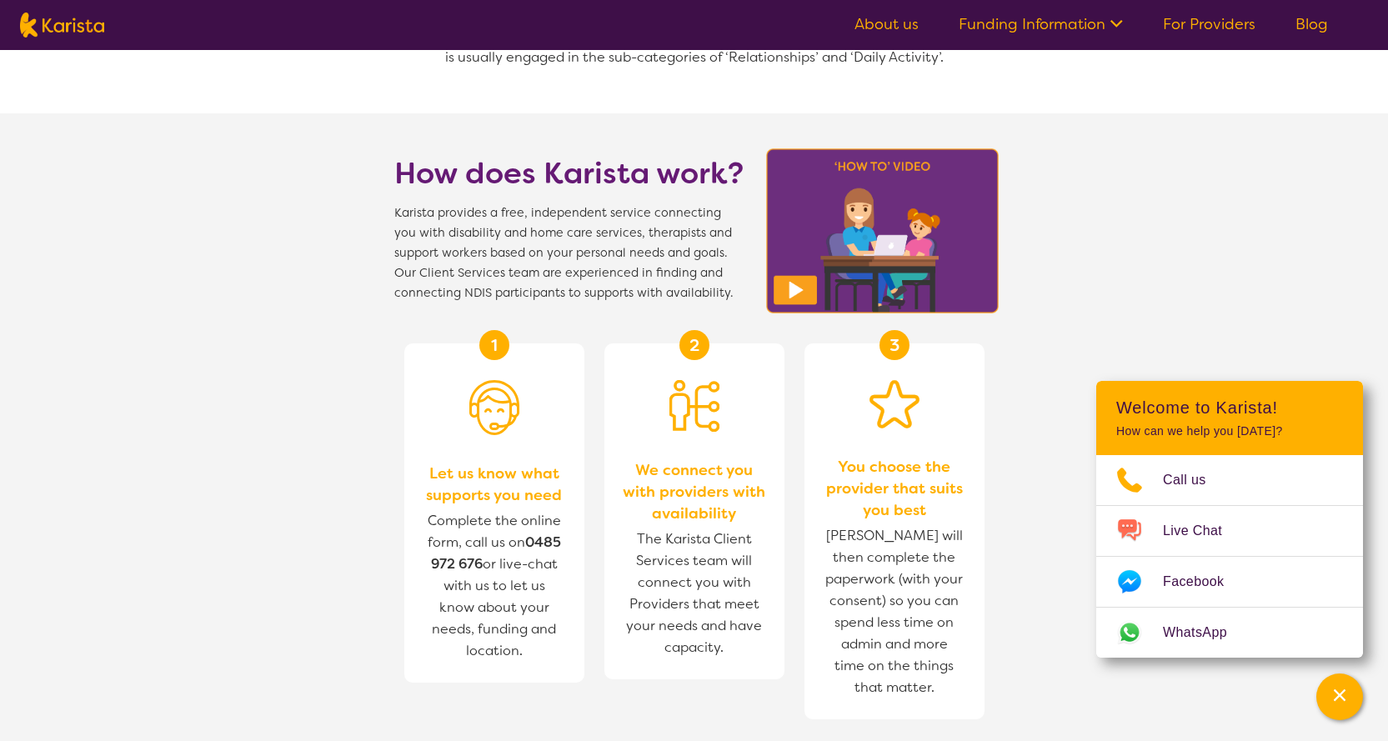
click at [579, 683] on div "1 Let us know what supports you need Complete the online form, call us on [PHON…" at bounding box center [494, 531] width 180 height 376
drag, startPoint x: 555, startPoint y: 683, endPoint x: 348, endPoint y: 495, distance: 279.1
click at [351, 501] on section "How does Karista work? Karista provides a free, independent service connecting …" at bounding box center [694, 517] width 1388 height 809
drag, startPoint x: 520, startPoint y: 369, endPoint x: 569, endPoint y: 369, distance: 49.2
click at [528, 369] on div "1 Let us know what supports you need Complete the online form, call us on [PHON…" at bounding box center [494, 512] width 180 height 339
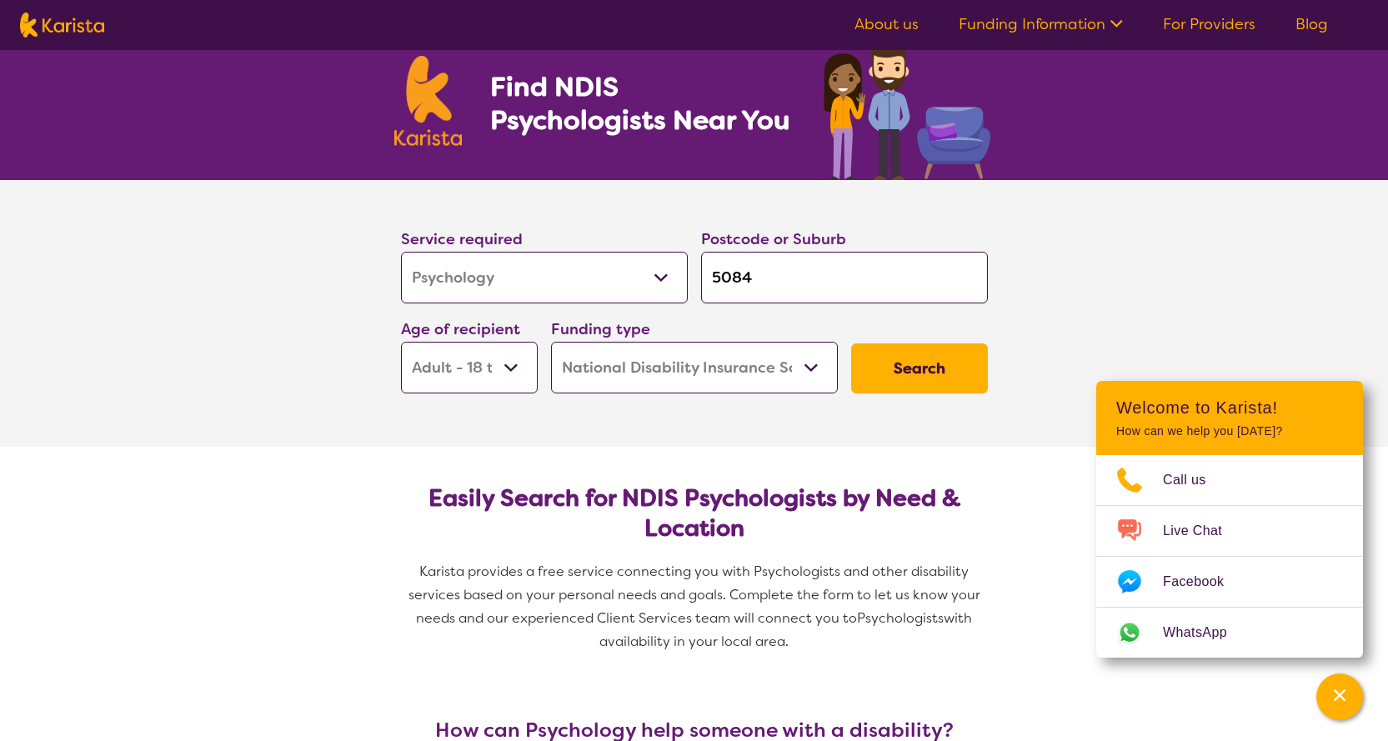
scroll to position [49, 0]
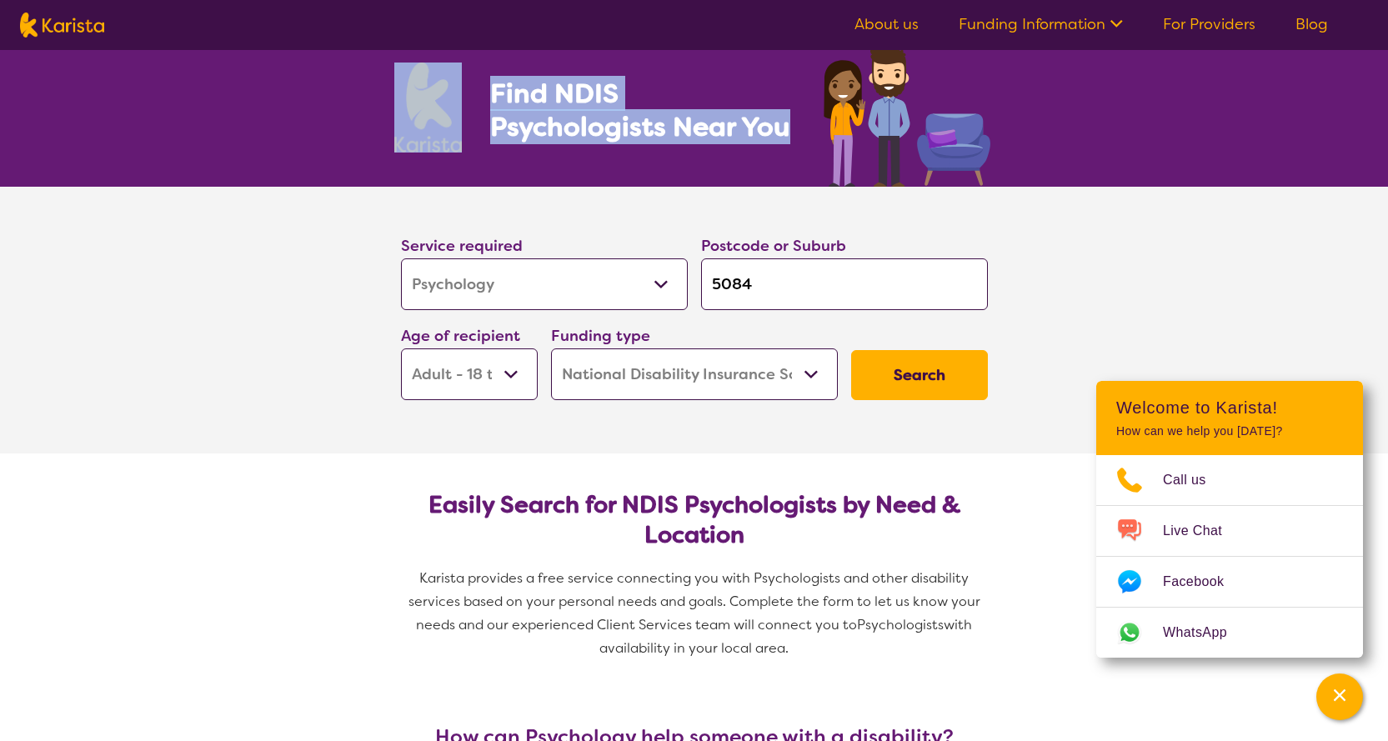
drag, startPoint x: 634, startPoint y: 131, endPoint x: 362, endPoint y: 213, distance: 284.6
click at [353, 76] on div "Find NDIS Psychologists Near You" at bounding box center [694, 94] width 1388 height 186
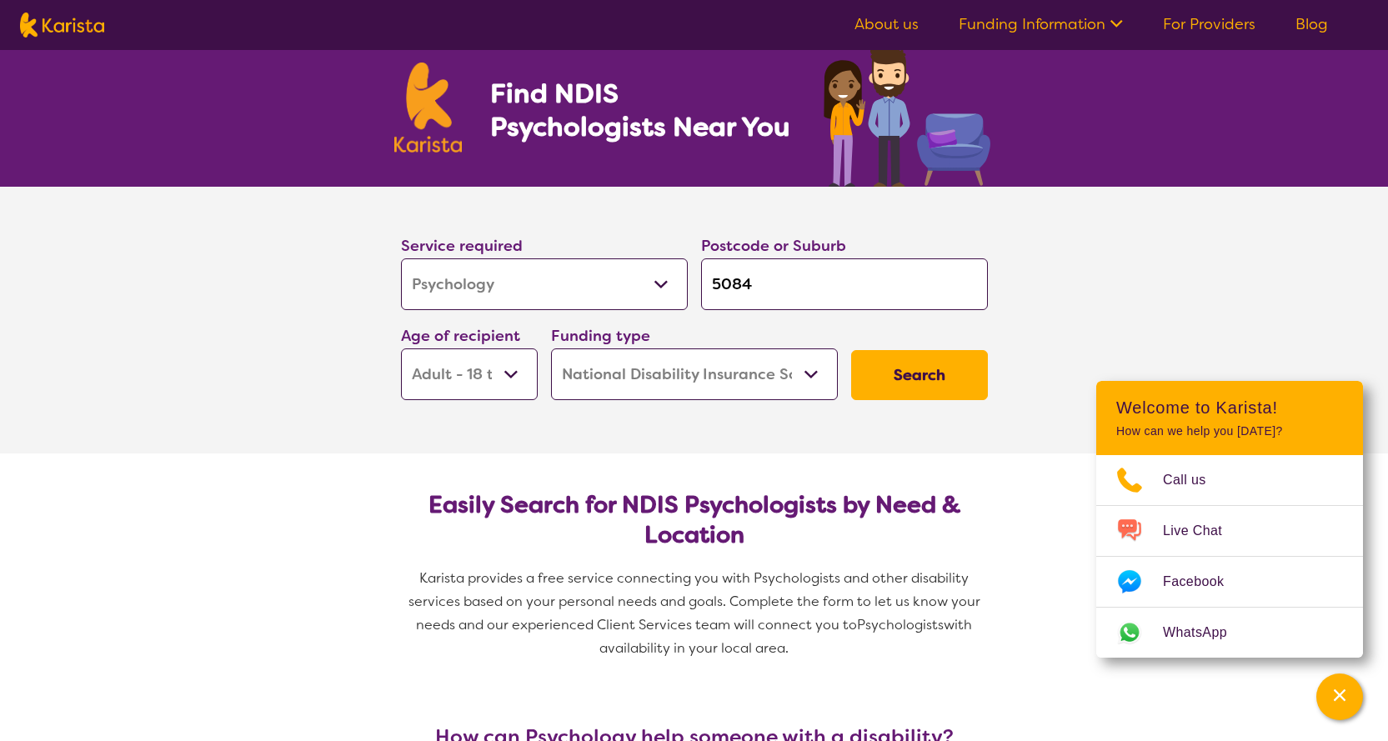
click at [351, 239] on section "Service required Allied Health Assistant Assessment ([MEDICAL_DATA] or [MEDICAL…" at bounding box center [694, 320] width 1388 height 267
click at [468, 529] on h2 "Easily Search for NDIS Psychologists by Need & Location" at bounding box center [694, 520] width 560 height 60
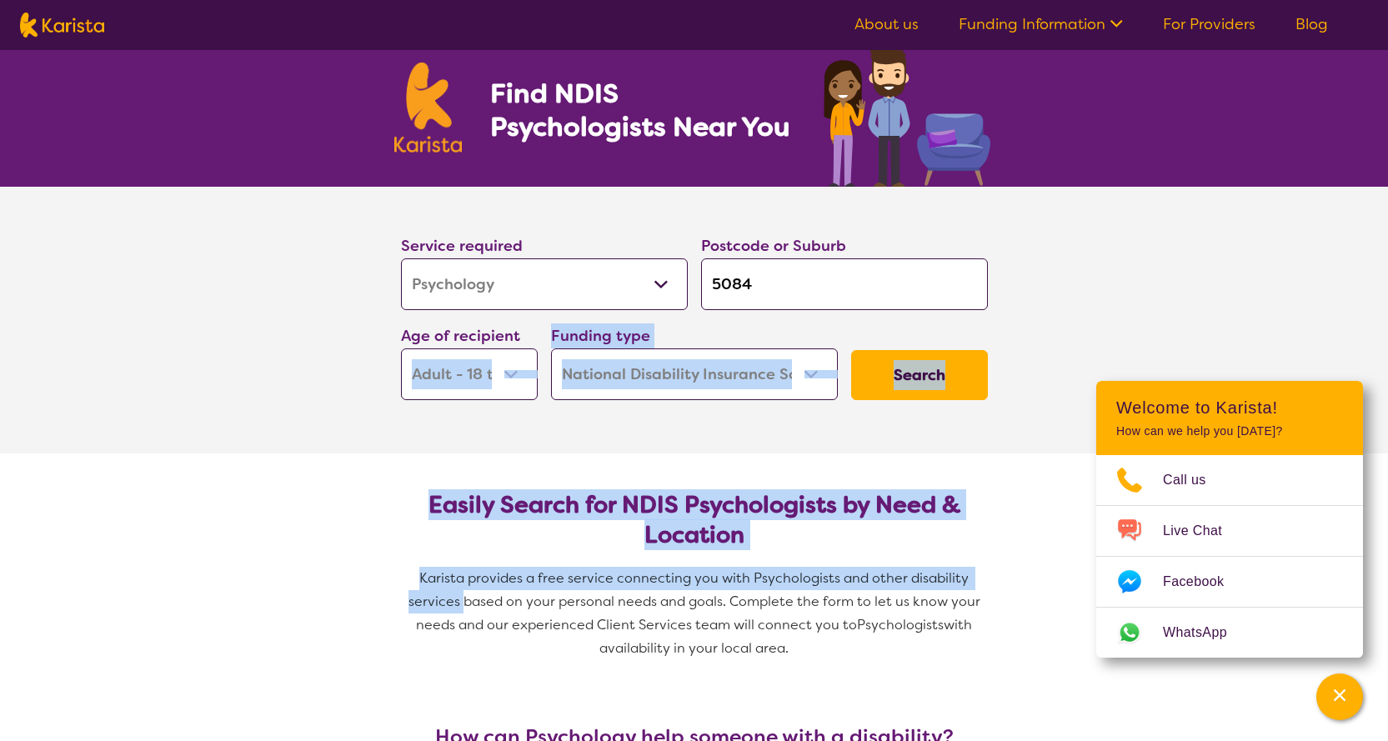
drag, startPoint x: 244, startPoint y: 457, endPoint x: 361, endPoint y: 610, distance: 192.7
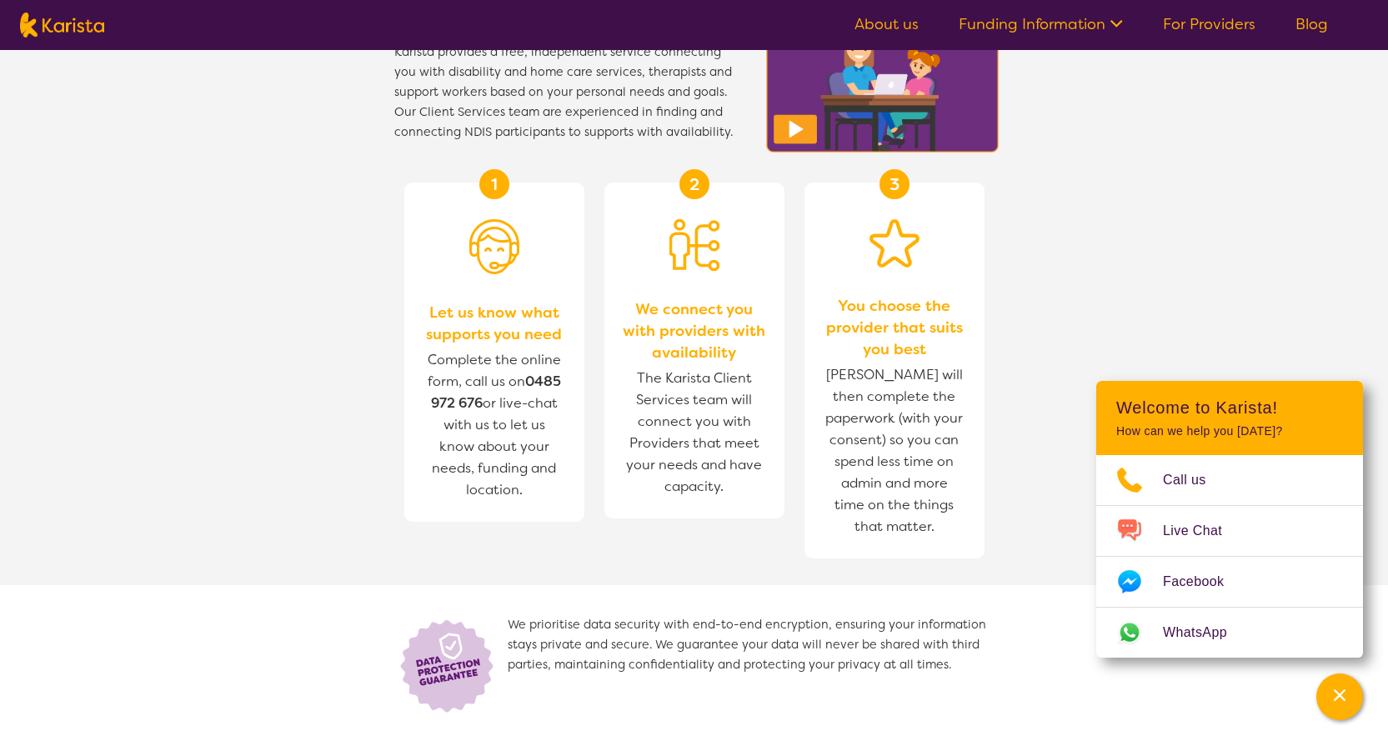
scroll to position [1800, 0]
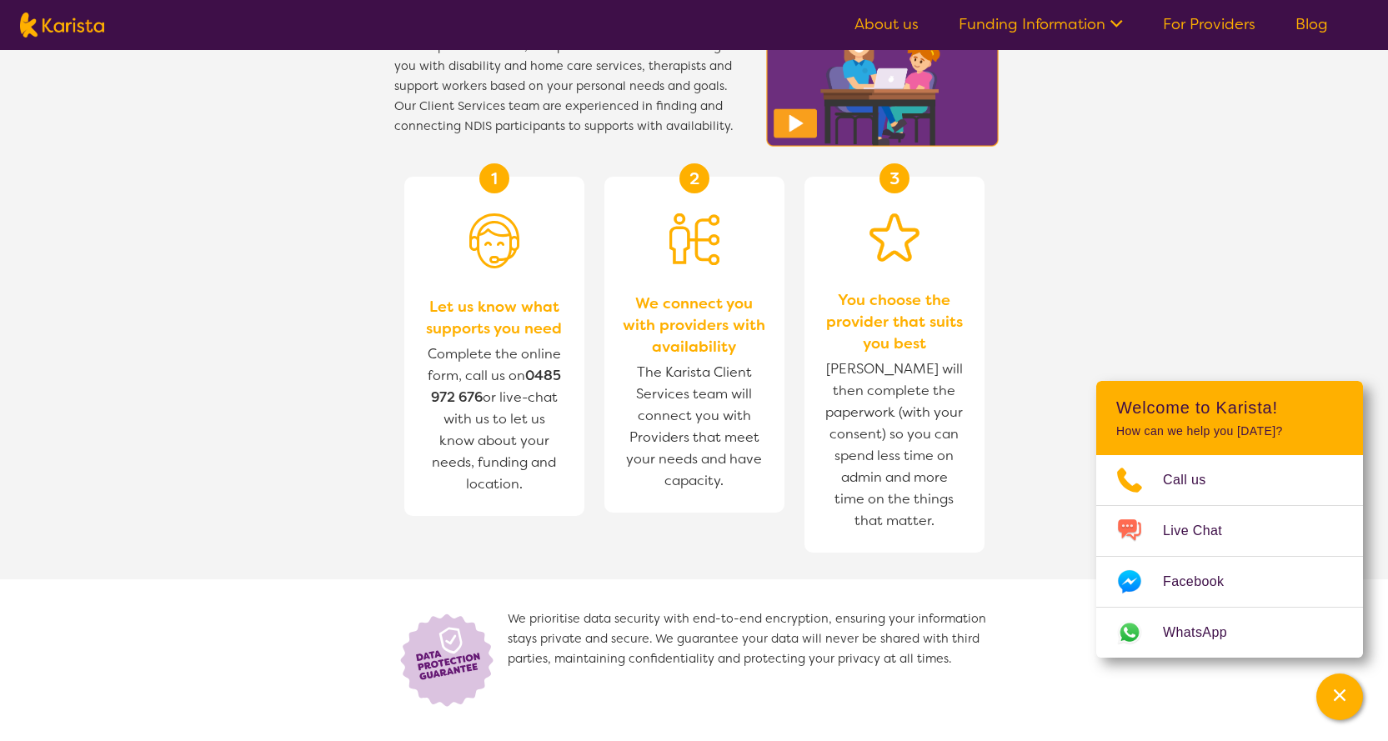
drag, startPoint x: 593, startPoint y: 512, endPoint x: 422, endPoint y: 324, distance: 253.7
click at [422, 324] on section "1 Let us know what supports you need Complete the online form, call us on [PHON…" at bounding box center [694, 358] width 640 height 443
click at [343, 332] on section "How does Karista work? Karista provides a free, independent service connecting …" at bounding box center [694, 351] width 1388 height 809
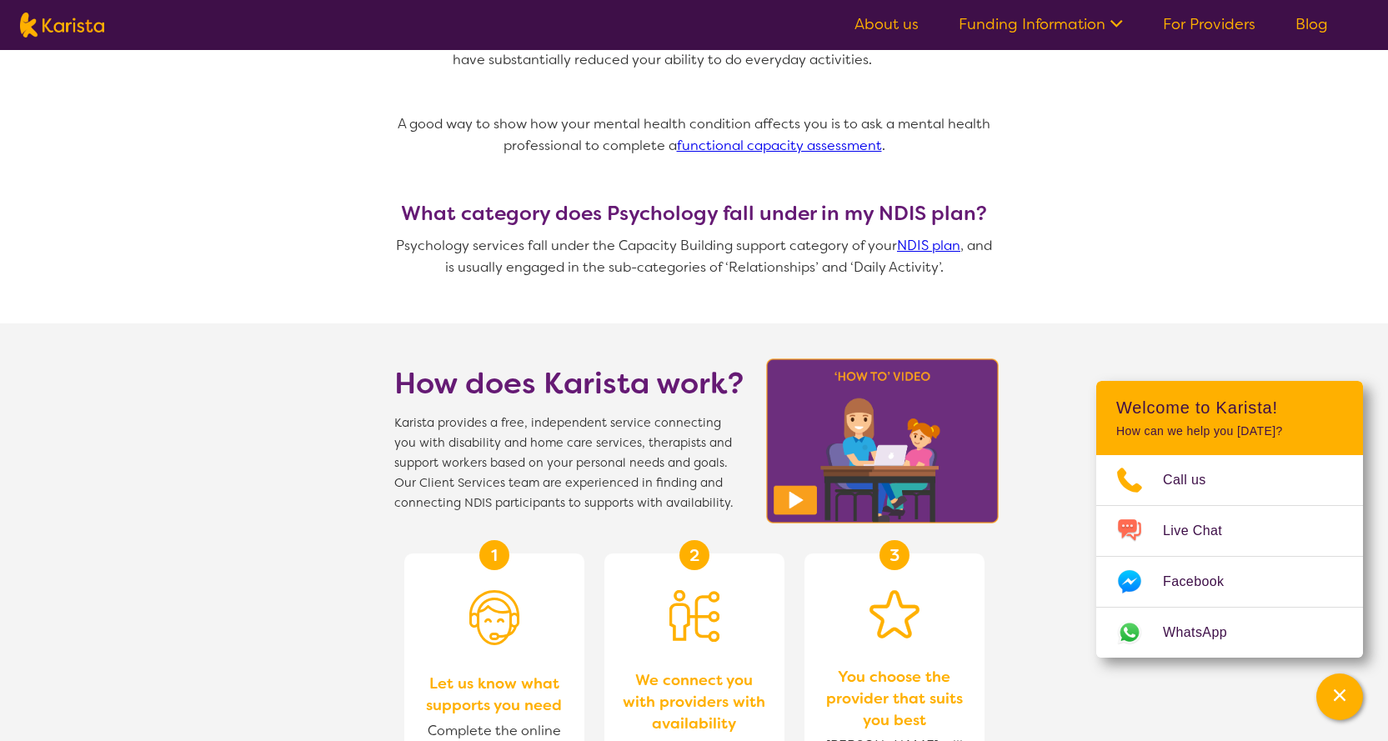
scroll to position [1383, 0]
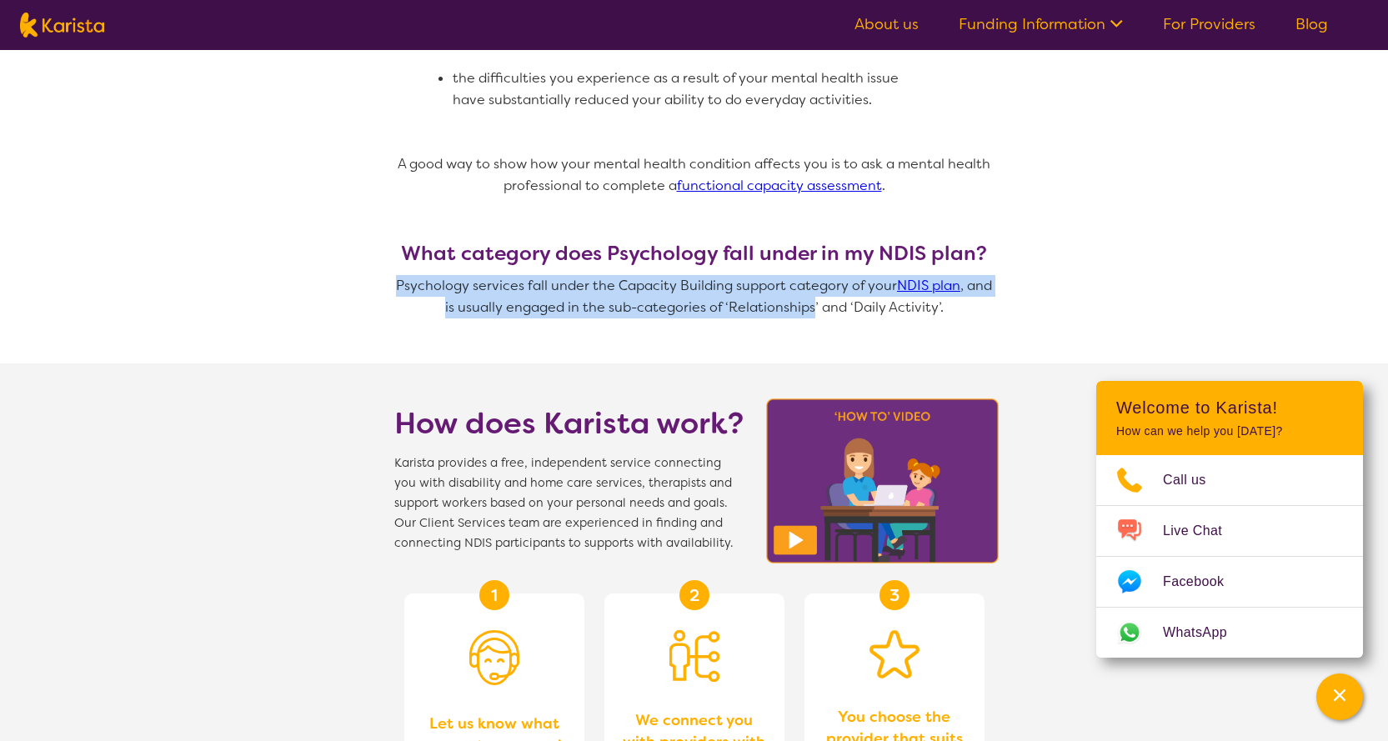
drag, startPoint x: 972, startPoint y: 304, endPoint x: 814, endPoint y: 292, distance: 158.9
click at [814, 292] on div "What category does Psychology fall under in my NDIS plan? Psychology services f…" at bounding box center [694, 303] width 600 height 122
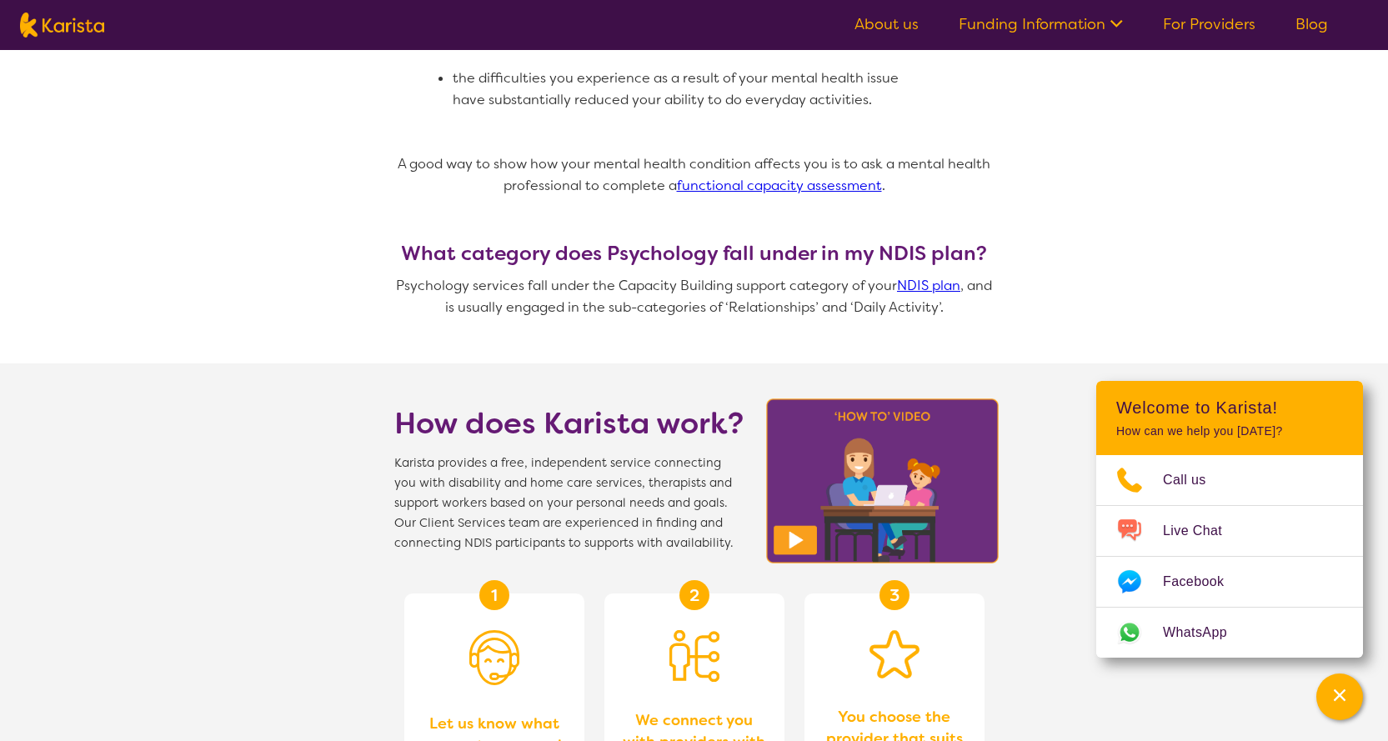
click at [640, 363] on section "How does Karista work? Karista provides a free, independent service connecting …" at bounding box center [694, 458] width 640 height 190
drag, startPoint x: 504, startPoint y: 260, endPoint x: 669, endPoint y: 266, distance: 165.2
click at [669, 275] on p "Psychology services fall under the Capacity Building support category of your N…" at bounding box center [694, 296] width 600 height 43
click at [646, 288] on p "Psychology services fall under the Capacity Building support category of your N…" at bounding box center [694, 296] width 600 height 43
drag, startPoint x: 993, startPoint y: 293, endPoint x: 932, endPoint y: 272, distance: 64.6
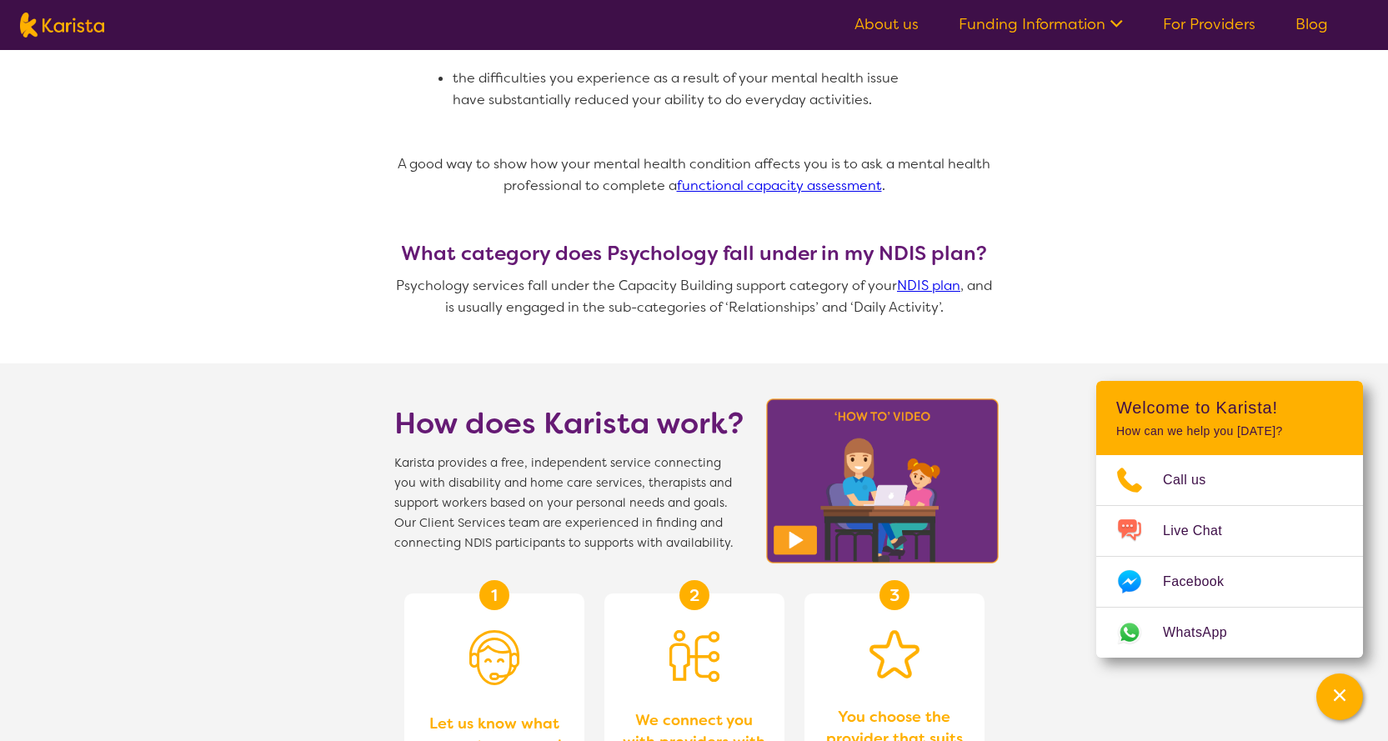
click at [944, 278] on p "Psychology services fall under the Capacity Building support category of your N…" at bounding box center [694, 296] width 600 height 43
click at [812, 275] on p "Psychology services fall under the Capacity Building support category of your N…" at bounding box center [694, 296] width 600 height 43
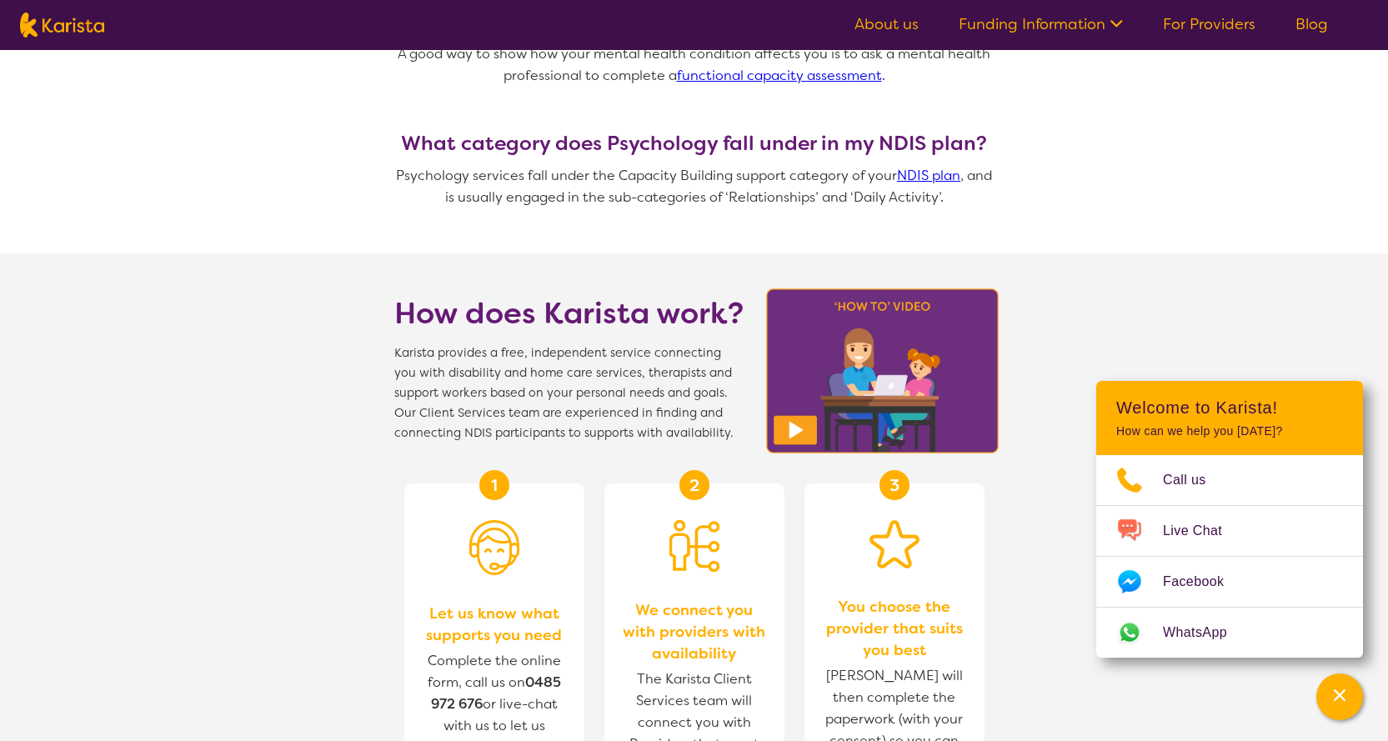
scroll to position [1550, 0]
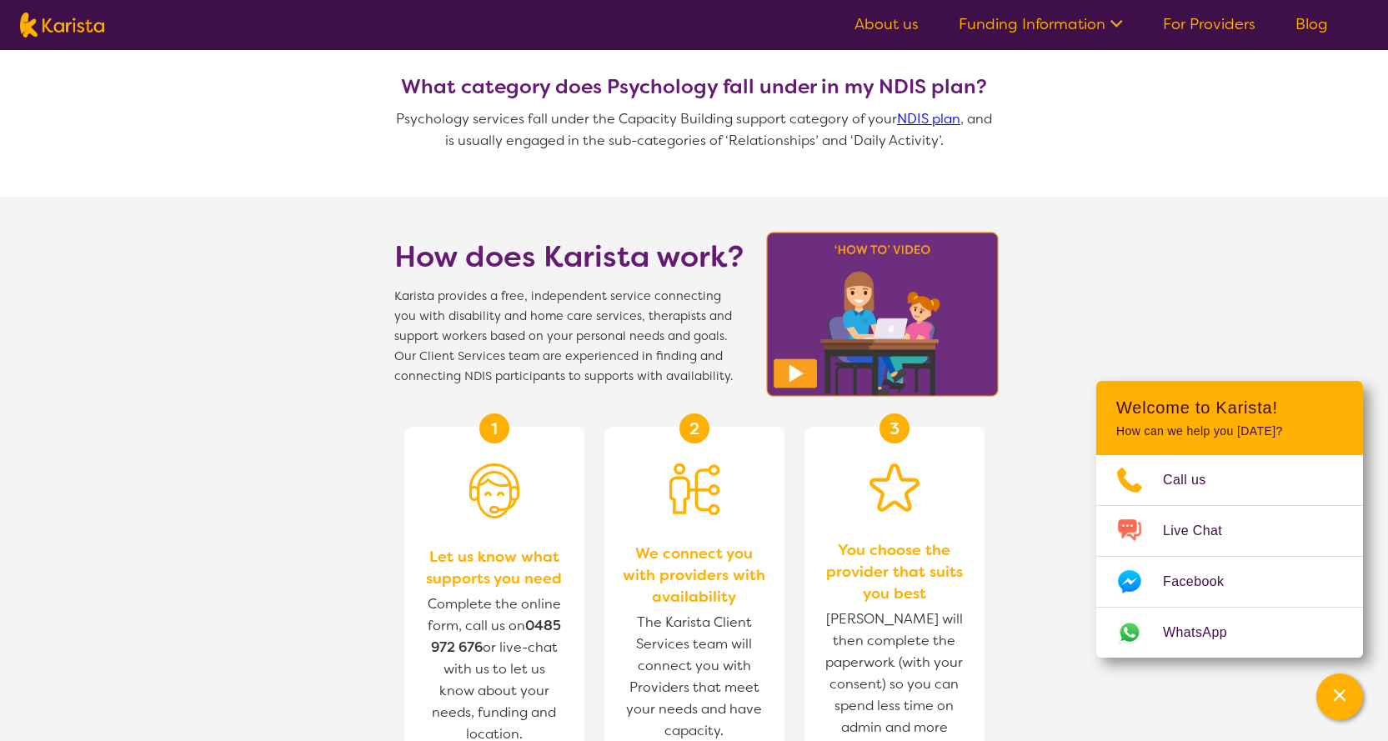
drag, startPoint x: 391, startPoint y: 368, endPoint x: 606, endPoint y: 544, distance: 277.3
click at [606, 543] on section "1 Let us know what supports you need Complete the online form, call us on [PHON…" at bounding box center [694, 608] width 640 height 443
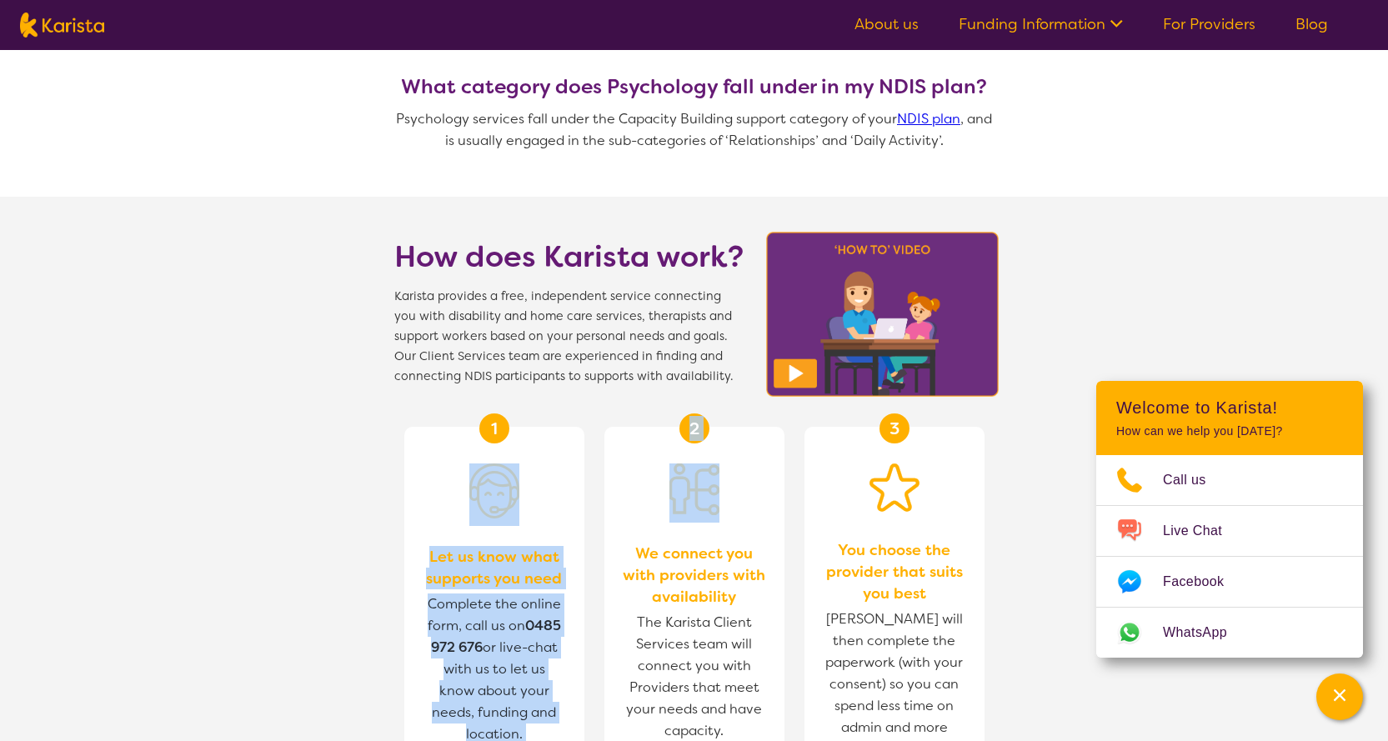
click at [576, 510] on div "1 Let us know what supports you need Complete the online form, call us on [PHON…" at bounding box center [494, 596] width 180 height 339
drag, startPoint x: 547, startPoint y: 738, endPoint x: 403, endPoint y: 589, distance: 207.5
click at [403, 589] on section "1 Let us know what supports you need Complete the online form, call us on [PHON…" at bounding box center [694, 608] width 640 height 443
click at [276, 571] on section "How does Karista work? Karista provides a free, independent service connecting …" at bounding box center [694, 601] width 1388 height 809
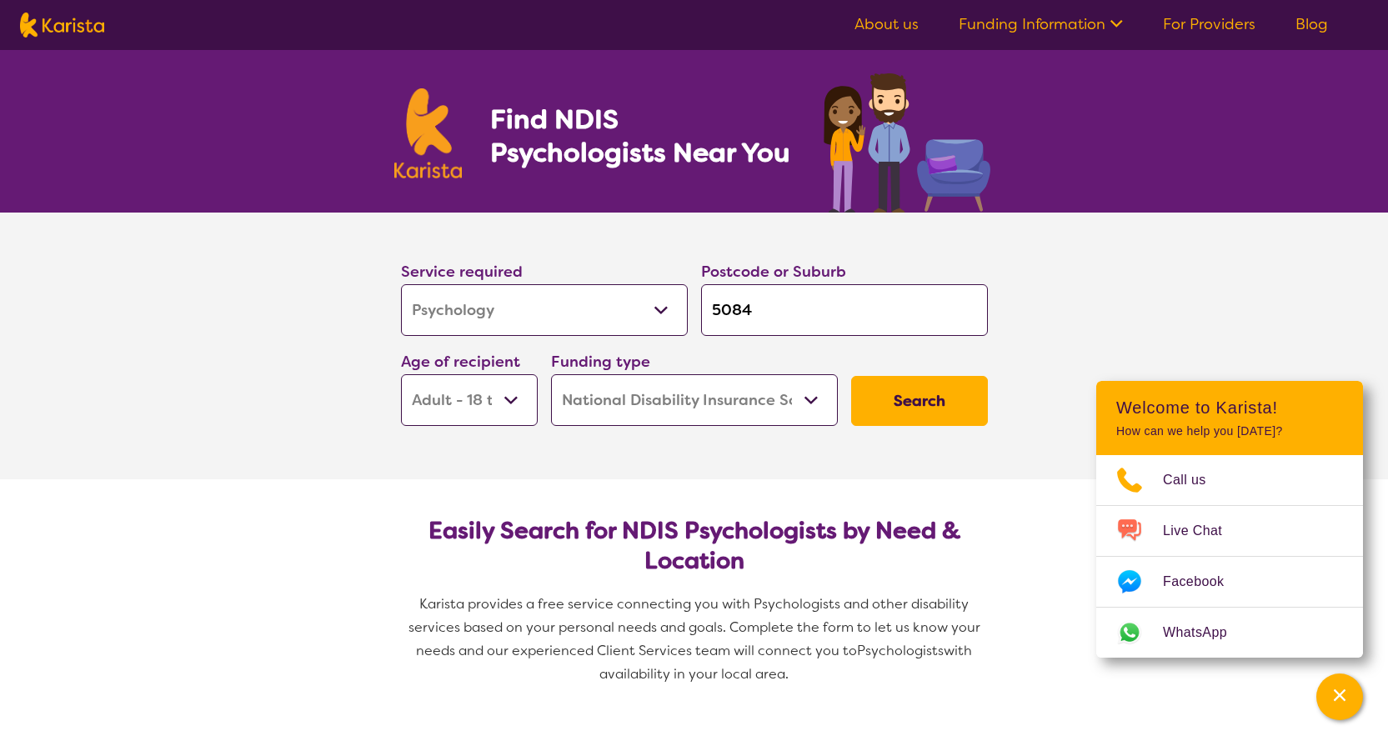
scroll to position [0, 0]
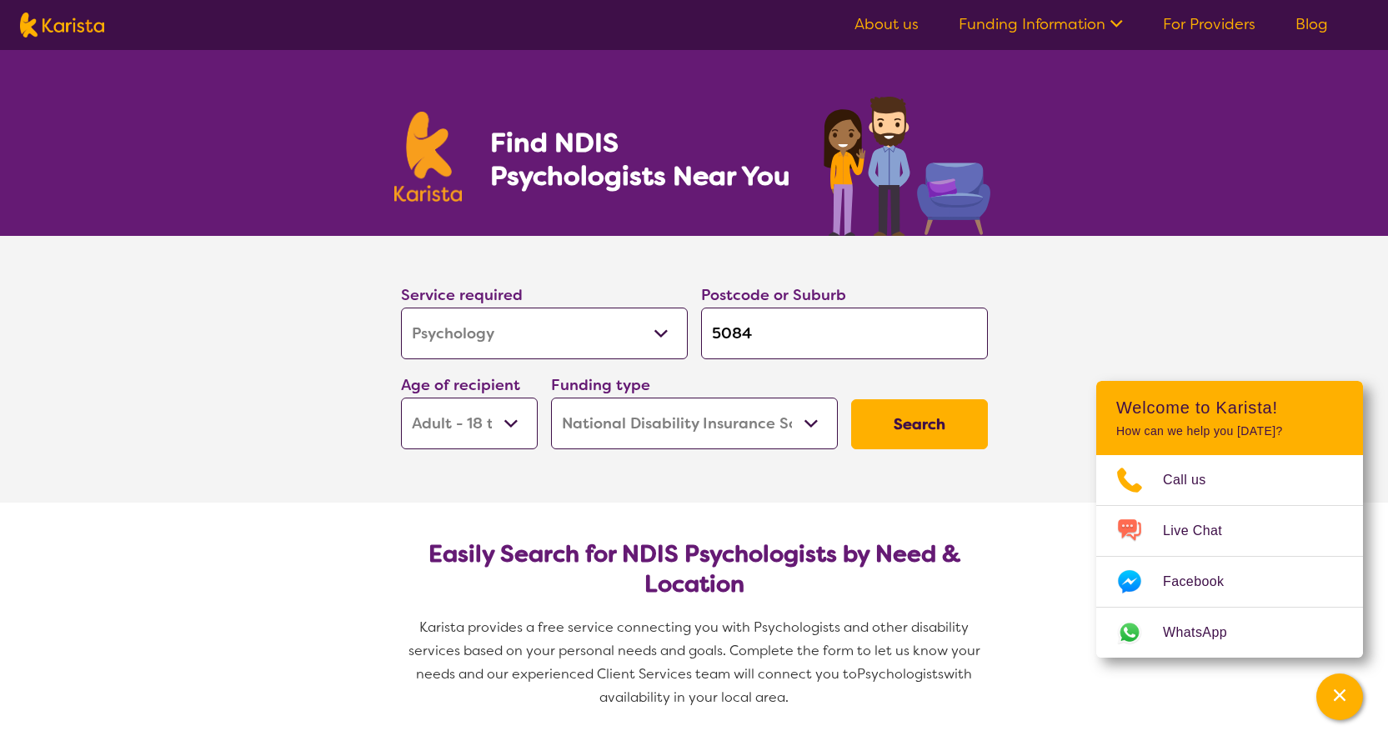
click at [673, 338] on select "Allied Health Assistant Assessment ([MEDICAL_DATA] or [MEDICAL_DATA]) Behaviour…" at bounding box center [544, 334] width 287 height 52
click at [276, 333] on section "Service required Allied Health Assistant Assessment ([MEDICAL_DATA] or [MEDICAL…" at bounding box center [694, 369] width 1388 height 267
click at [625, 330] on select "Allied Health Assistant Assessment ([MEDICAL_DATA] or [MEDICAL_DATA]) Behaviour…" at bounding box center [544, 334] width 287 height 52
click at [245, 324] on section "Service required Allied Health Assistant Assessment ([MEDICAL_DATA] or [MEDICAL…" at bounding box center [694, 369] width 1388 height 267
click at [208, 383] on section "Service required Allied Health Assistant Assessment ([MEDICAL_DATA] or [MEDICAL…" at bounding box center [694, 369] width 1388 height 267
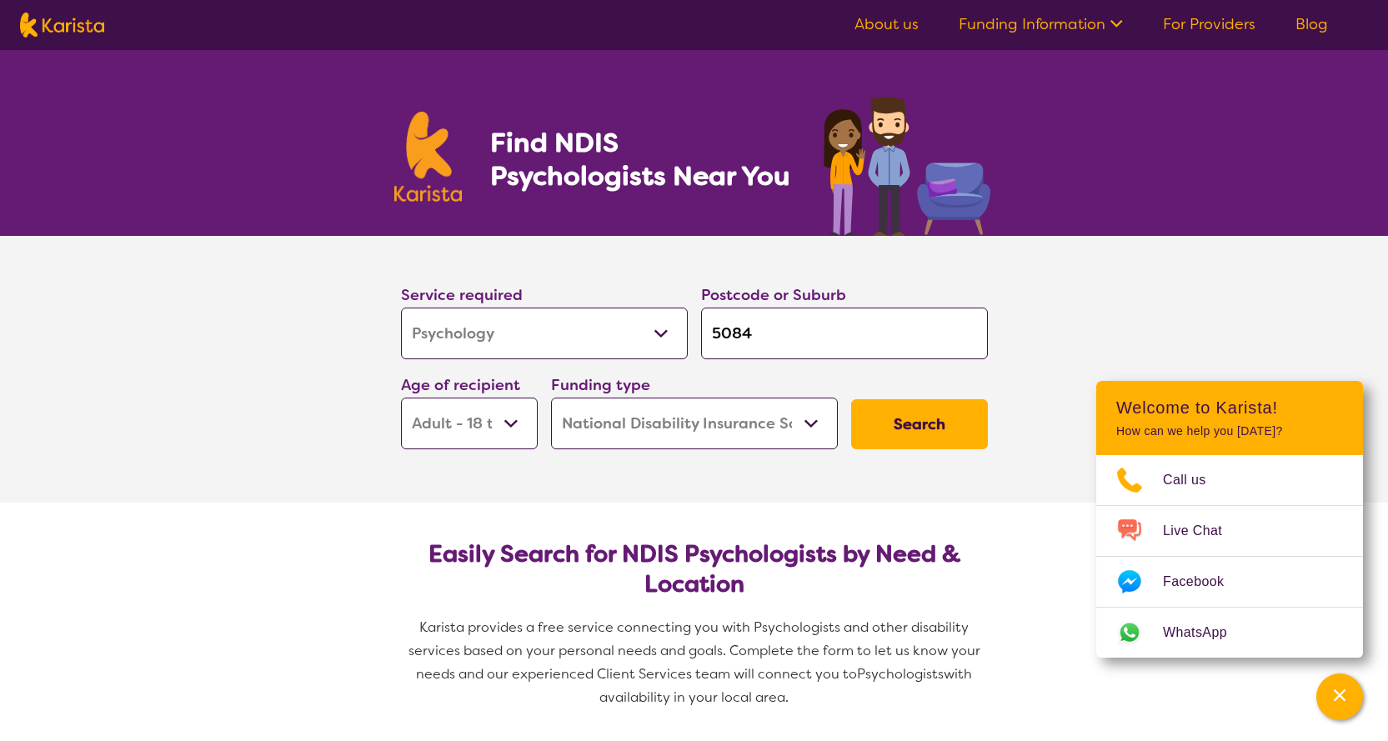
click at [198, 393] on section "Service required Allied Health Assistant Assessment ([MEDICAL_DATA] or [MEDICAL…" at bounding box center [694, 369] width 1388 height 267
